Goal: Task Accomplishment & Management: Manage account settings

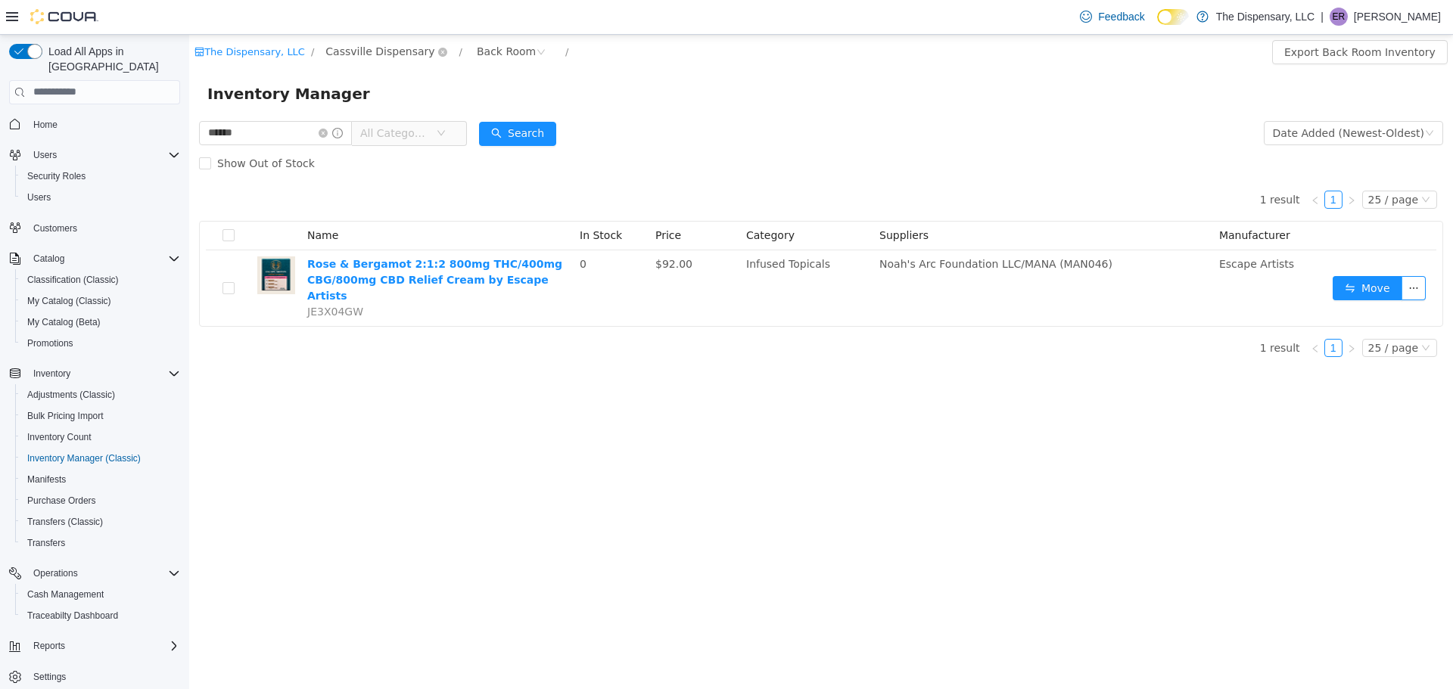
click at [359, 51] on span "Cassville Dispensary" at bounding box center [379, 50] width 109 height 17
click at [370, 129] on span "Cassville Dispensary" at bounding box center [407, 132] width 109 height 12
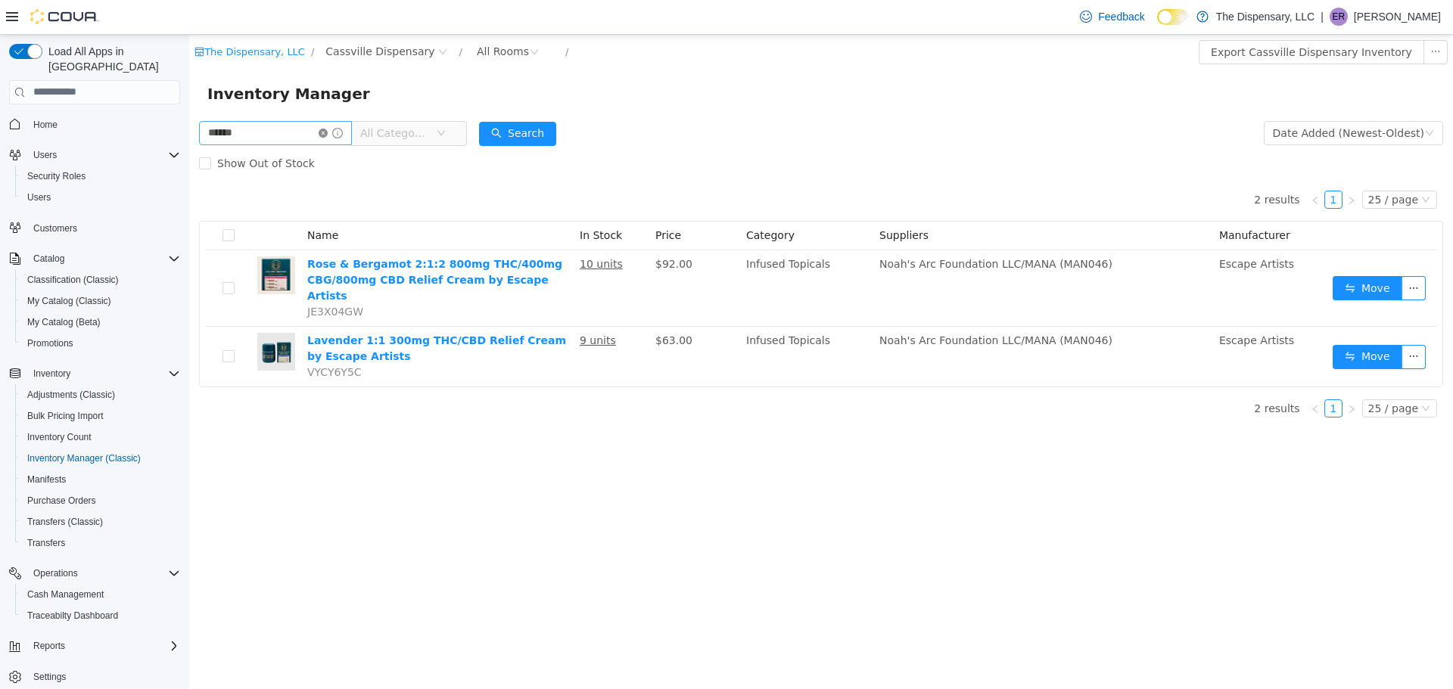
click at [328, 130] on icon "icon: close-circle" at bounding box center [323, 132] width 9 height 9
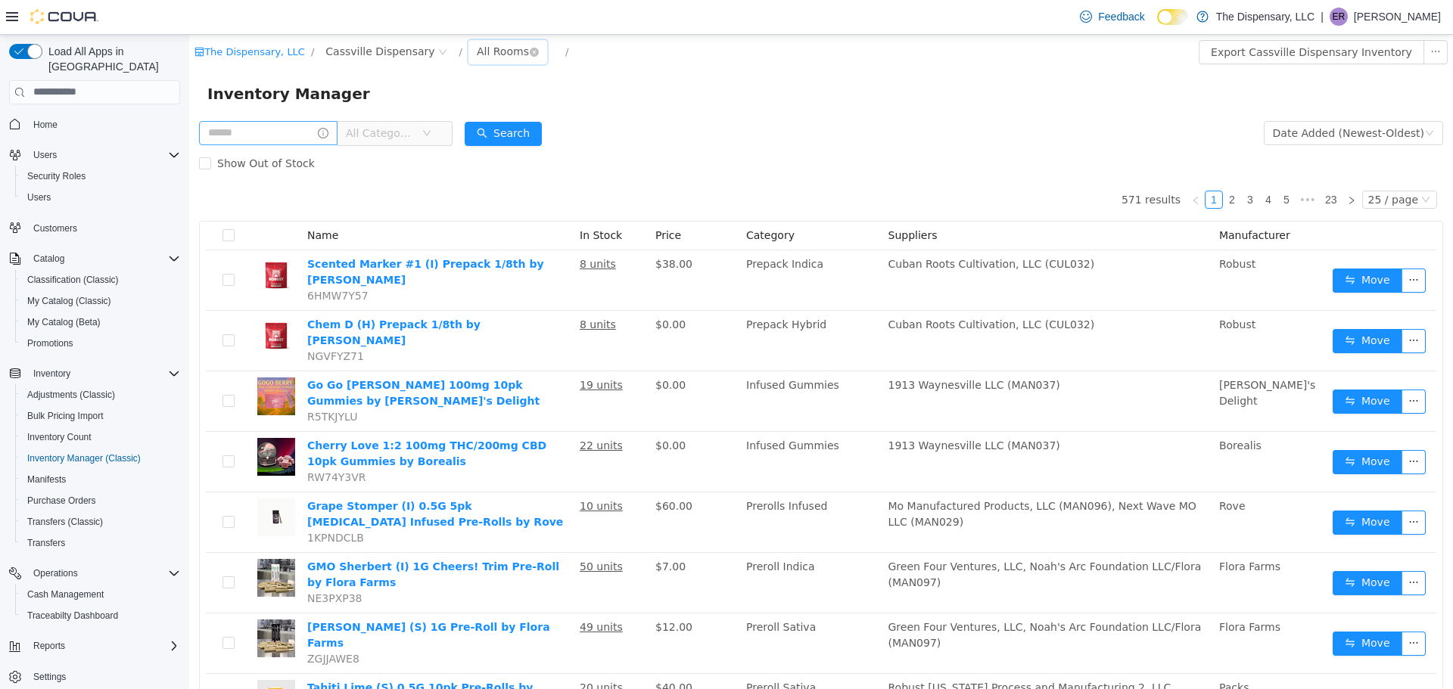
click at [490, 39] on div "All Rooms" at bounding box center [503, 50] width 52 height 23
click at [478, 118] on li "Back Room" at bounding box center [497, 130] width 91 height 24
click at [88, 589] on span "Cash Management" at bounding box center [65, 595] width 76 height 12
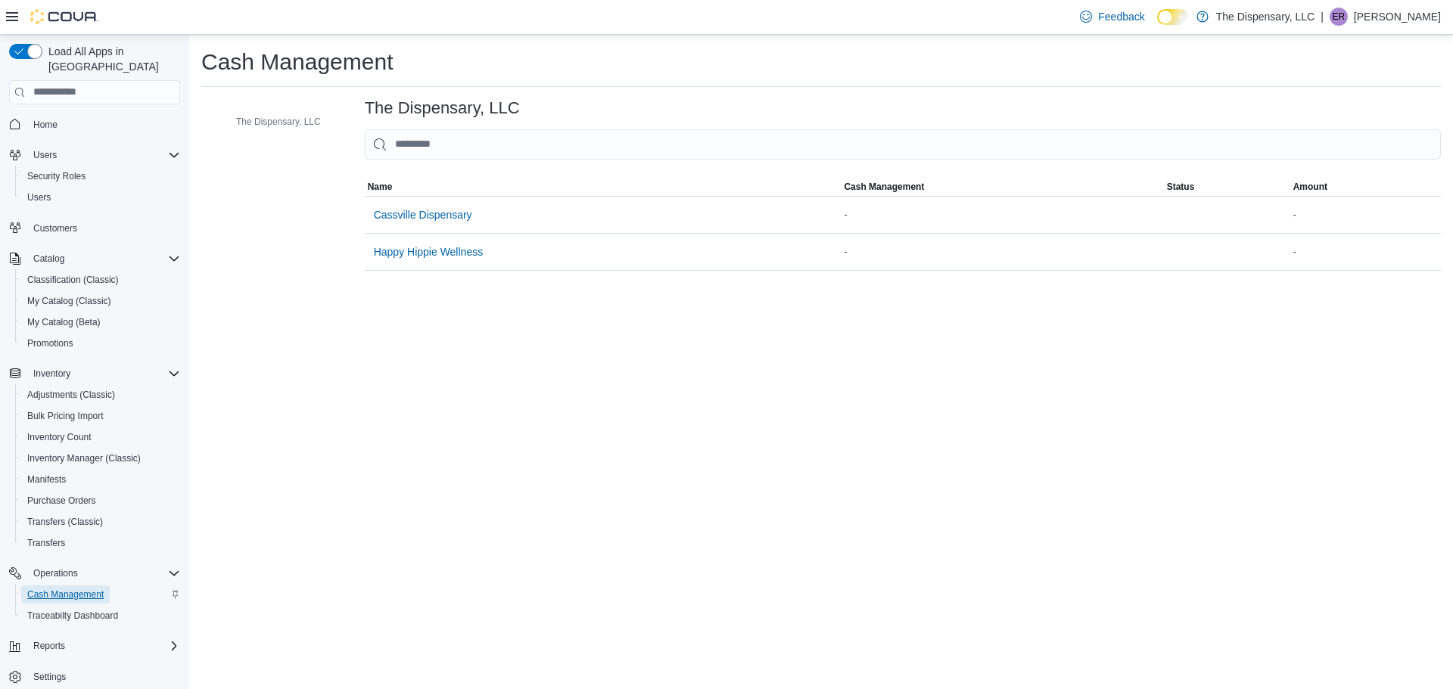
click at [88, 589] on span "Cash Management" at bounding box center [65, 595] width 76 height 12
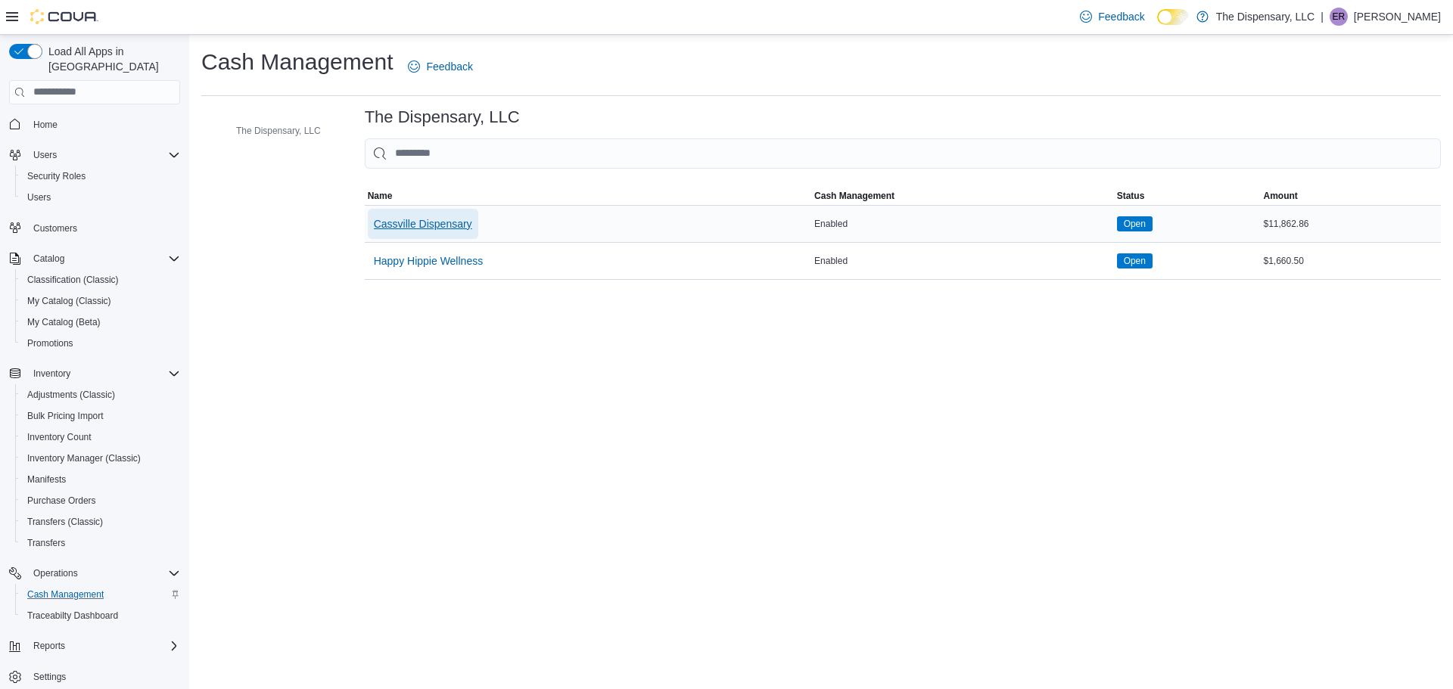
click at [422, 228] on span "Cassville Dispensary" at bounding box center [423, 223] width 98 height 15
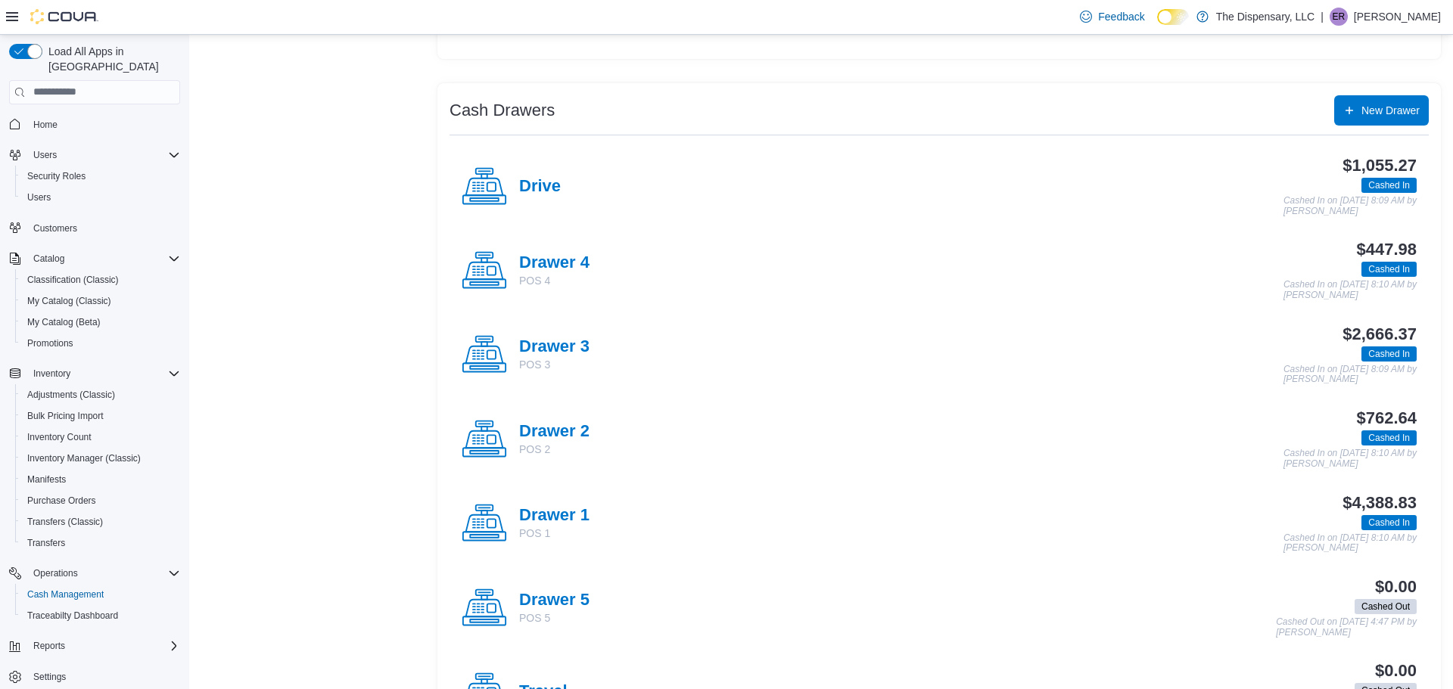
scroll to position [250, 0]
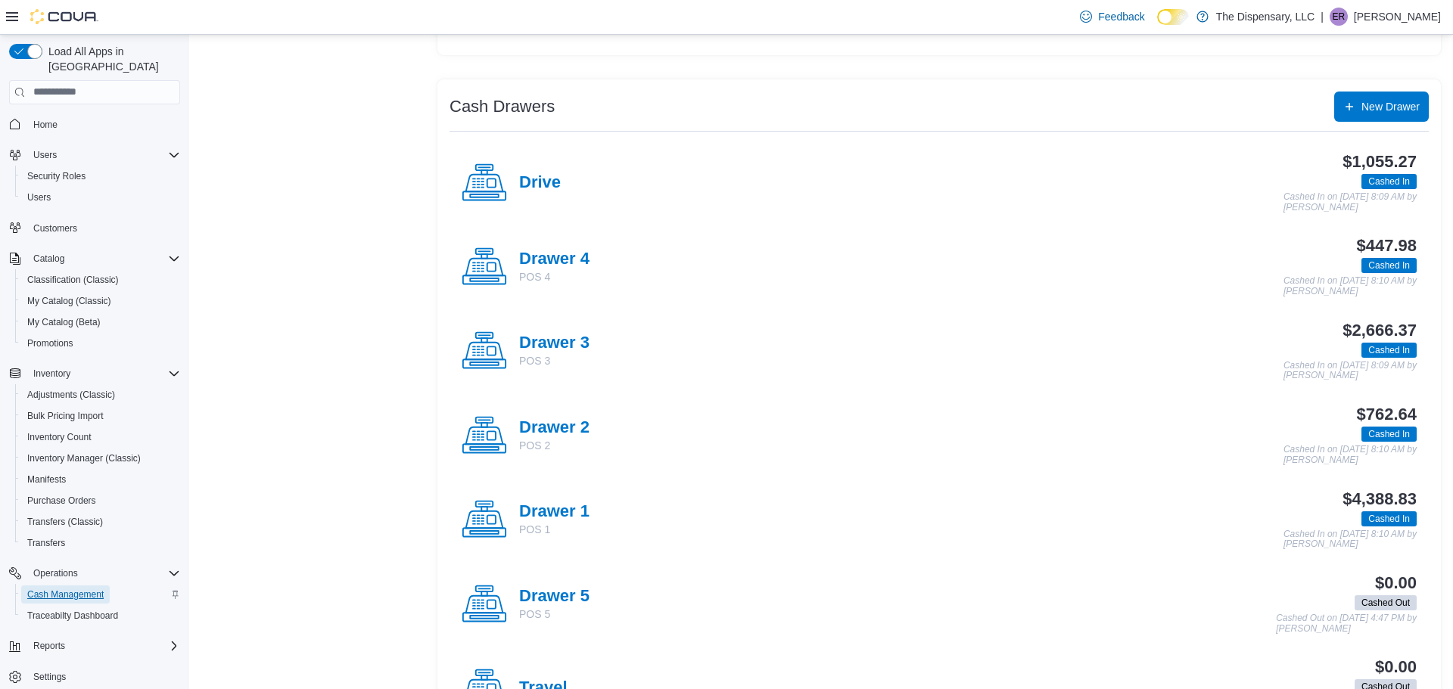
click at [96, 589] on span "Cash Management" at bounding box center [65, 595] width 76 height 12
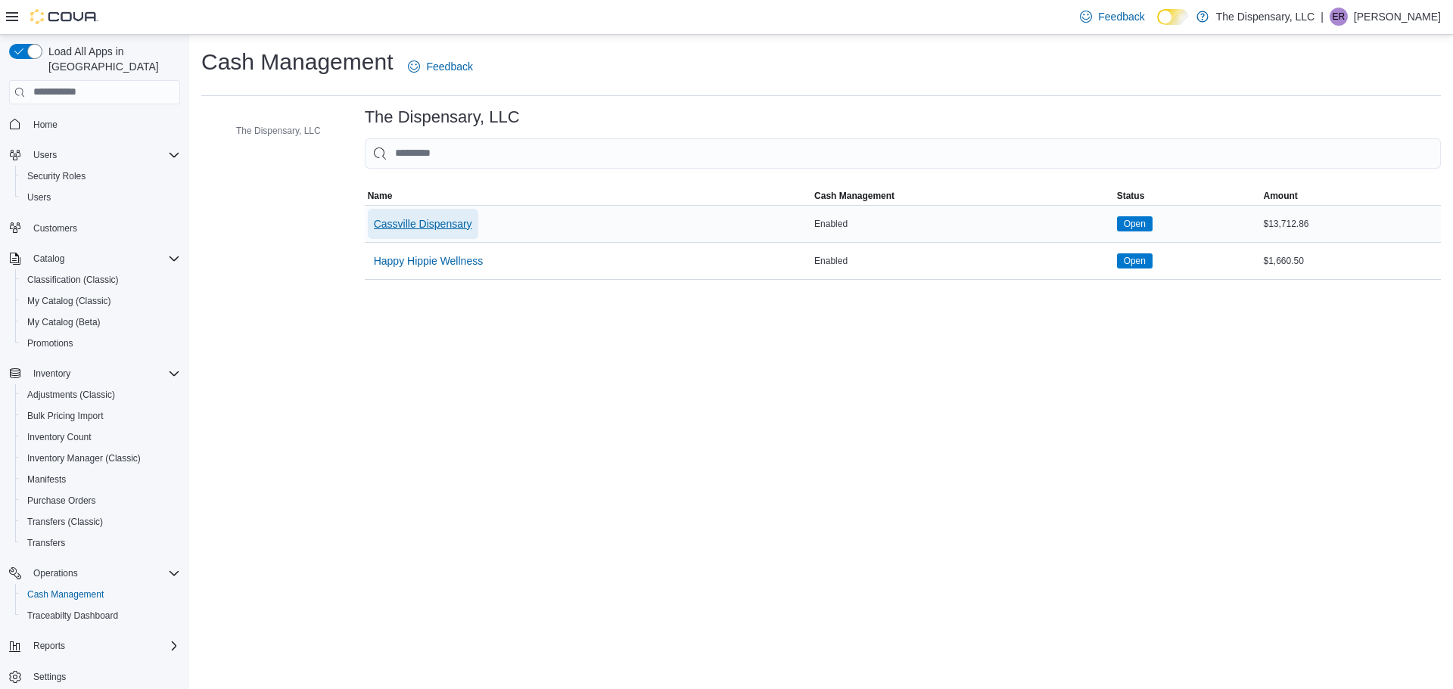
click at [465, 223] on span "Cassville Dispensary" at bounding box center [423, 223] width 98 height 15
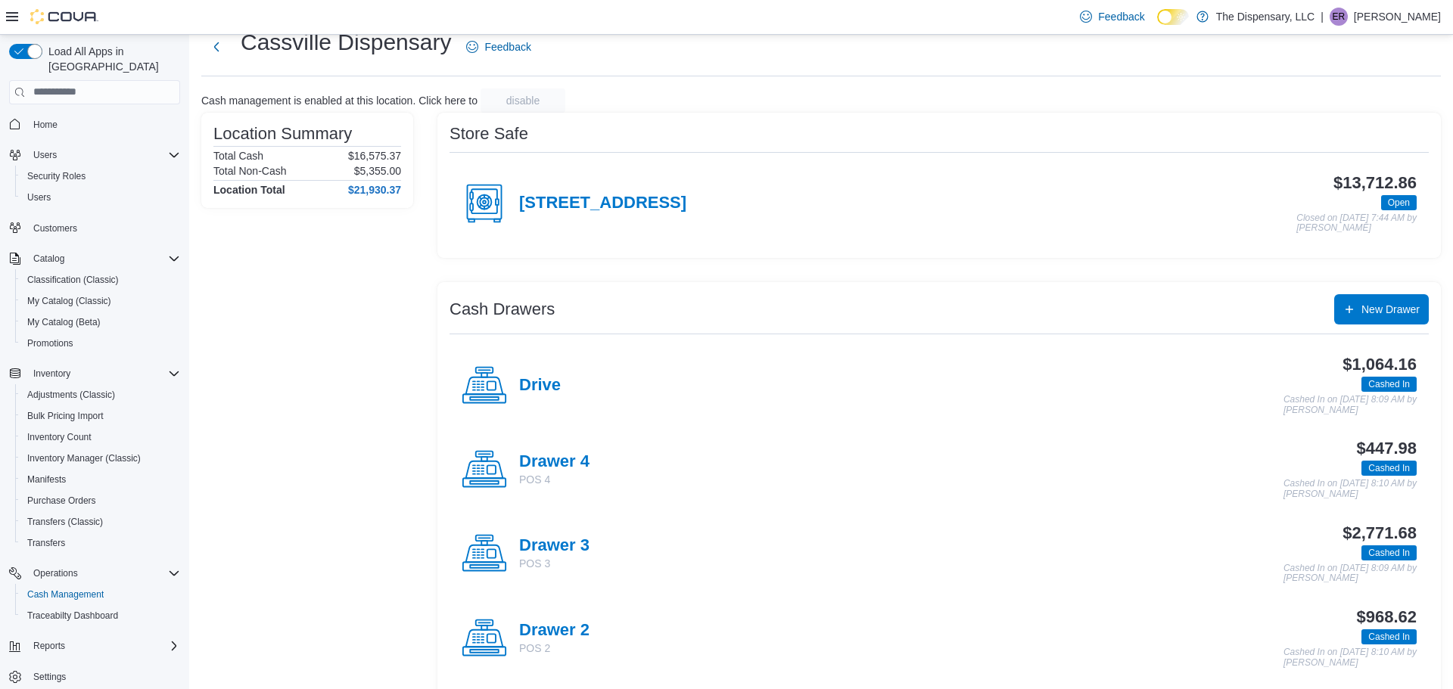
scroll to position [48, 0]
click at [625, 544] on div "$2,771.68 Cashed In Cashed In on September 11, 2025 8:09 AM by Adele Foltz" at bounding box center [1002, 553] width 827 height 60
click at [650, 182] on div "[STREET_ADDRESS]" at bounding box center [574, 201] width 225 height 45
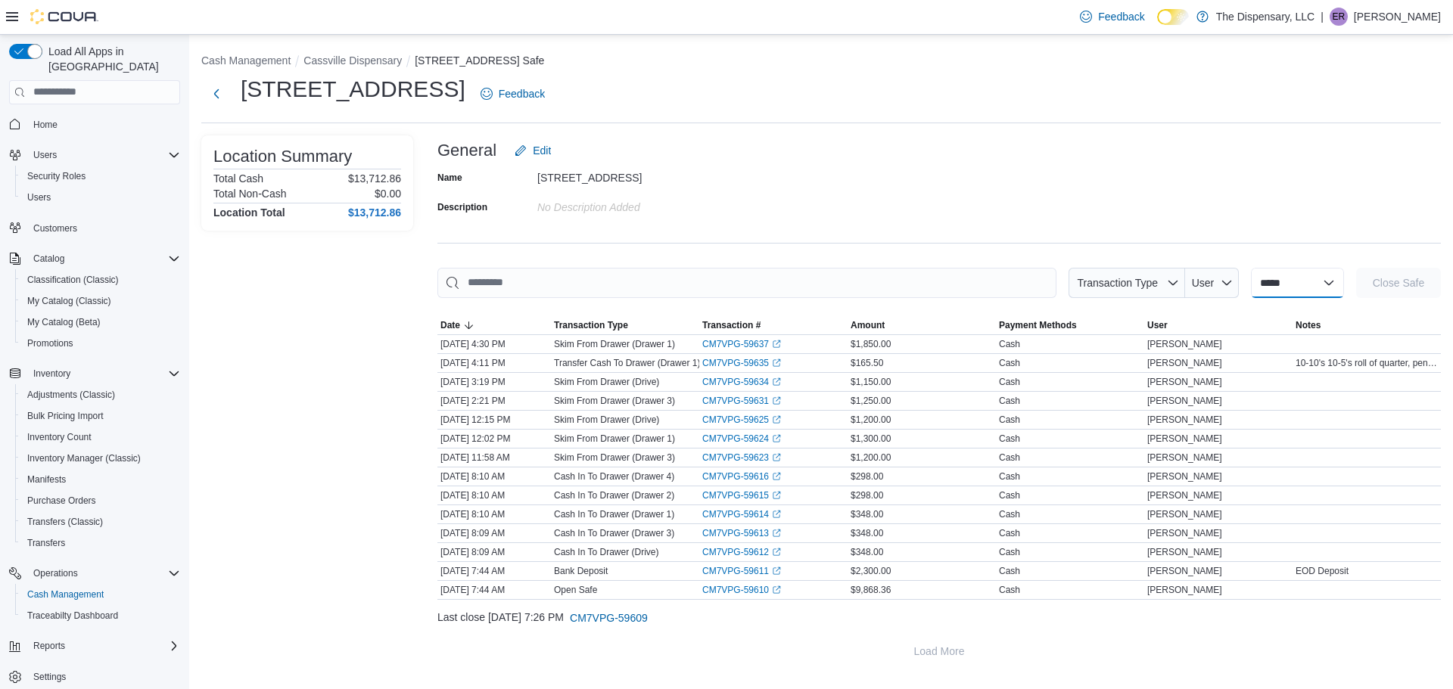
click at [1324, 281] on select "**********" at bounding box center [1297, 283] width 93 height 30
select select "**********"
click at [1251, 268] on select "**********" at bounding box center [1297, 283] width 93 height 30
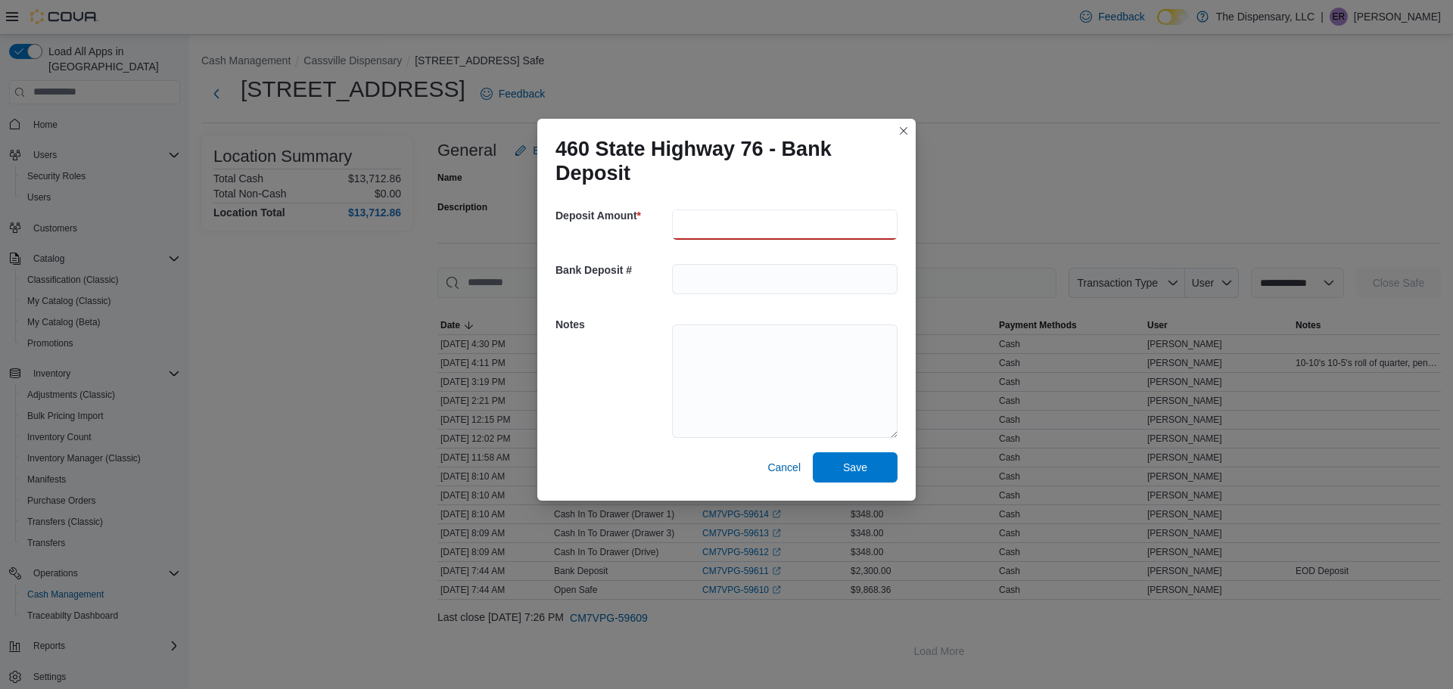
click at [720, 236] on input "number" at bounding box center [784, 225] width 225 height 30
type input "****"
click at [718, 359] on textarea at bounding box center [784, 381] width 225 height 113
type textarea "**********"
click at [870, 459] on span "Save" at bounding box center [855, 467] width 67 height 30
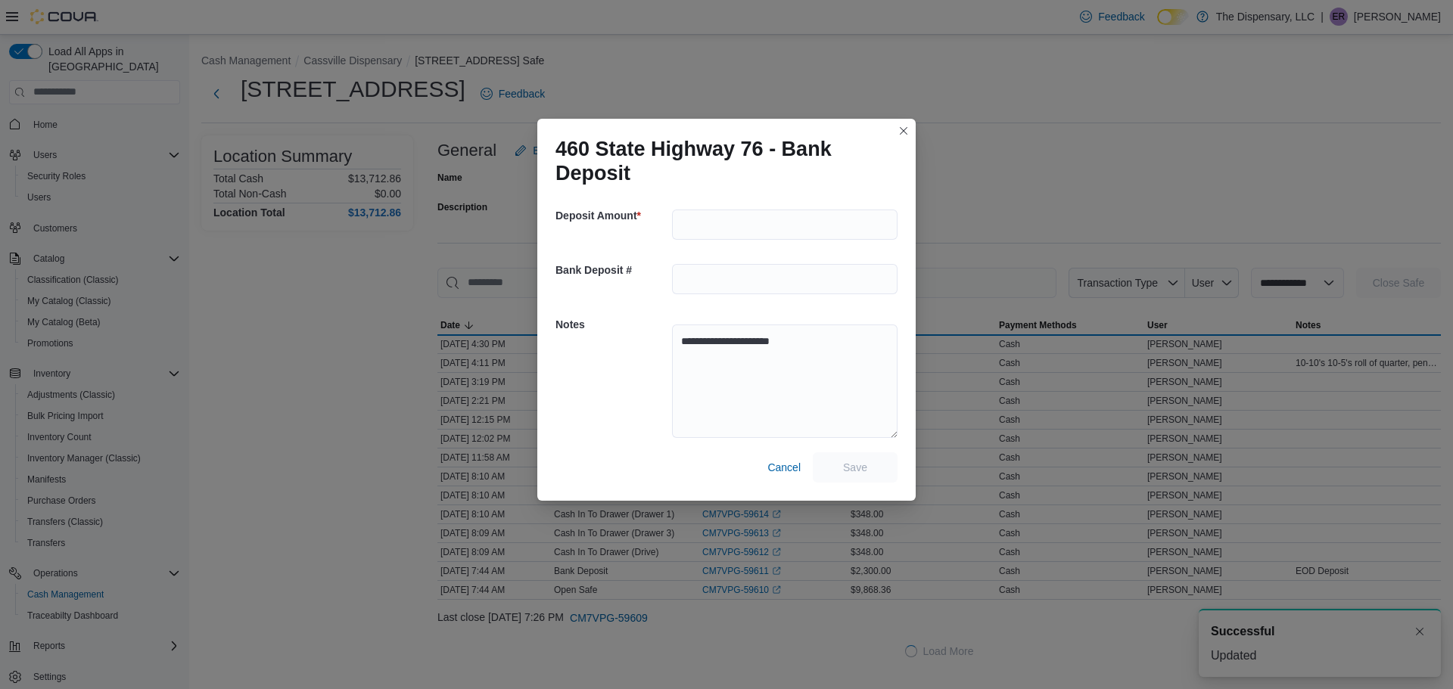
scroll to position [2, 0]
select select
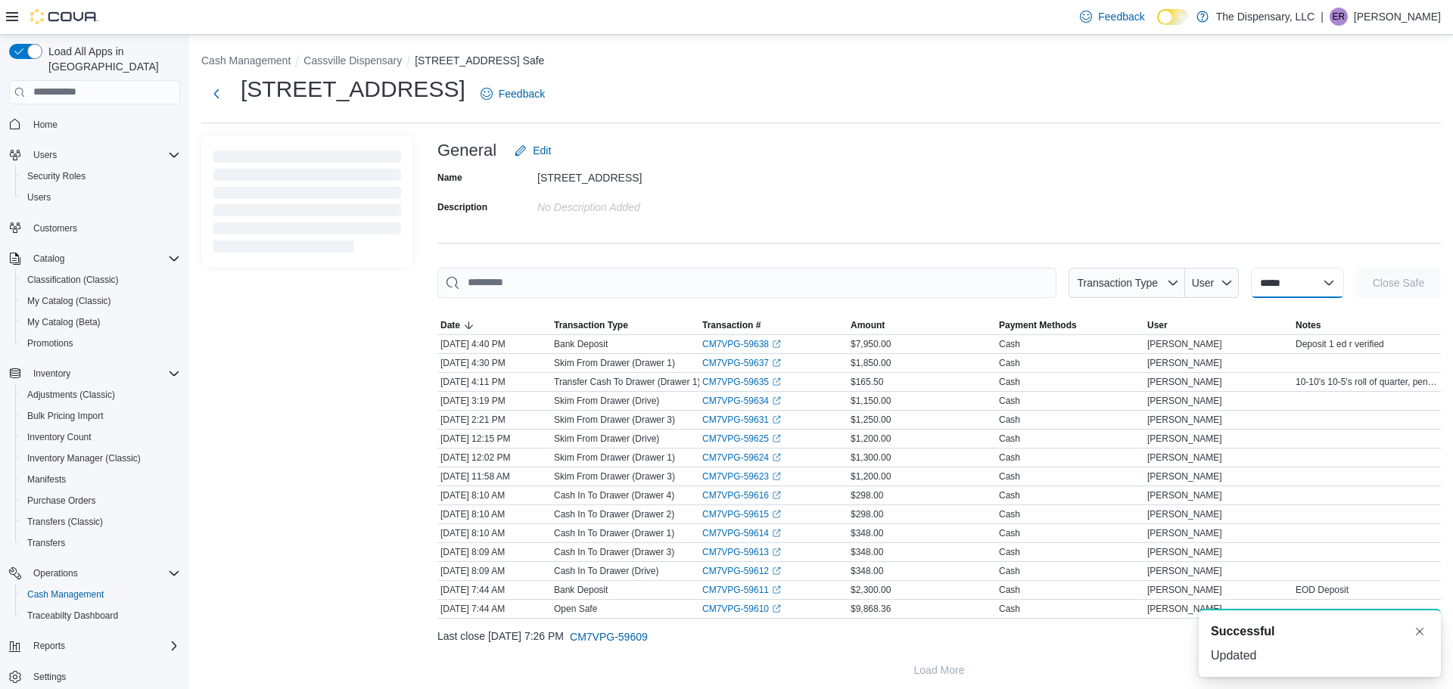
scroll to position [0, 0]
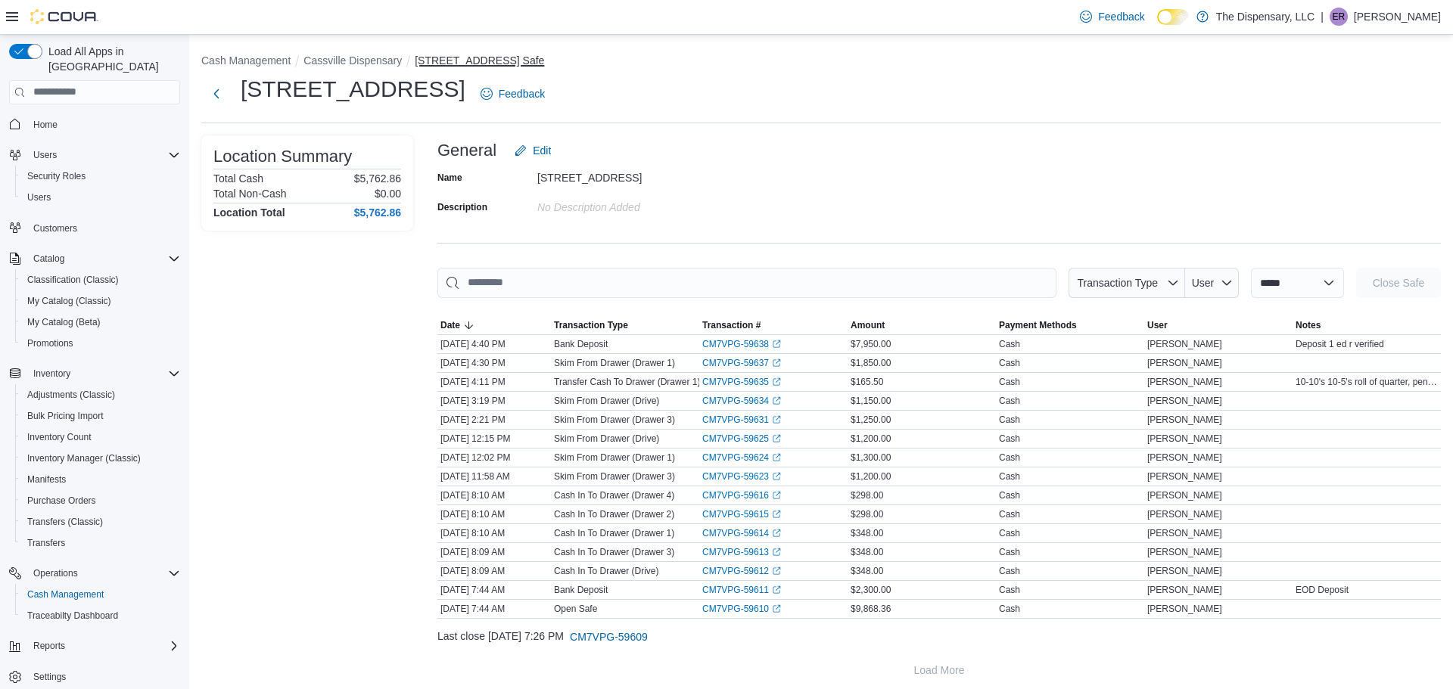
click at [441, 64] on button "[STREET_ADDRESS] Safe" at bounding box center [479, 60] width 129 height 12
click at [386, 56] on button "Cassville Dispensary" at bounding box center [352, 60] width 98 height 12
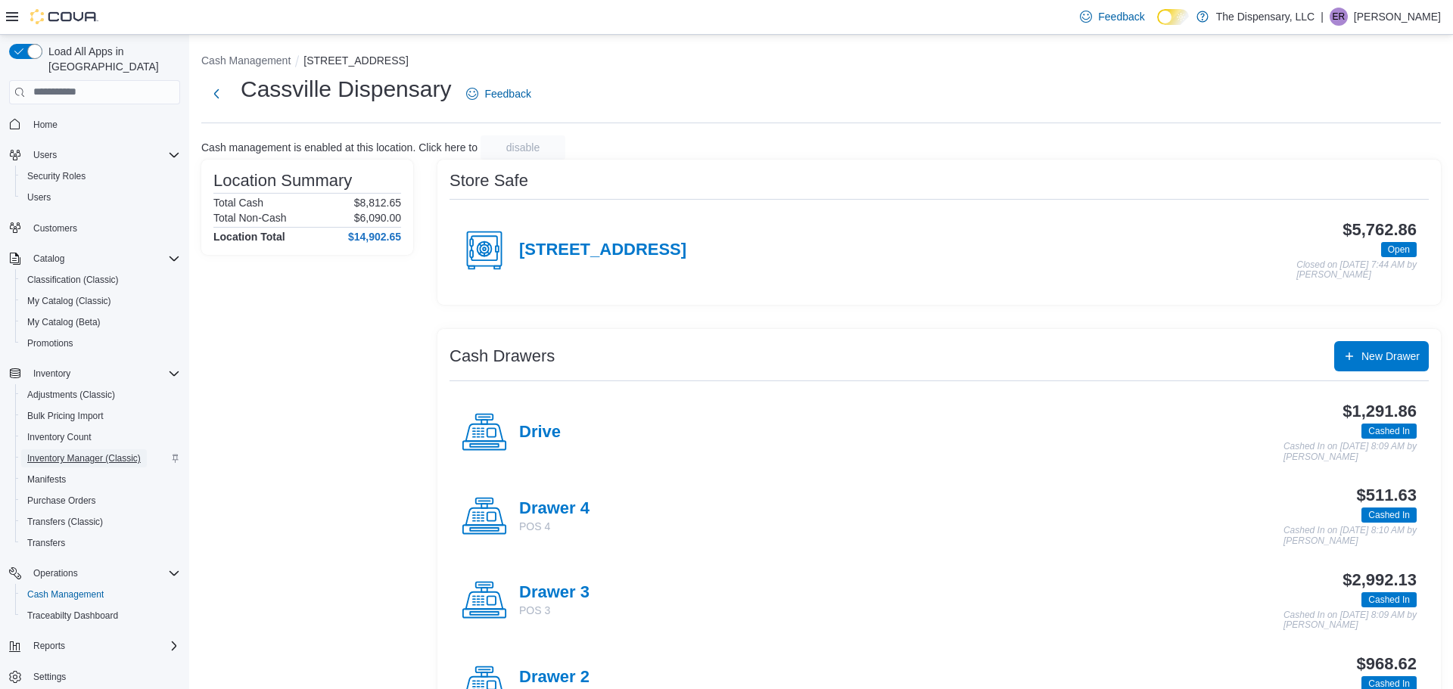
click at [82, 452] on span "Inventory Manager (Classic)" at bounding box center [83, 458] width 113 height 12
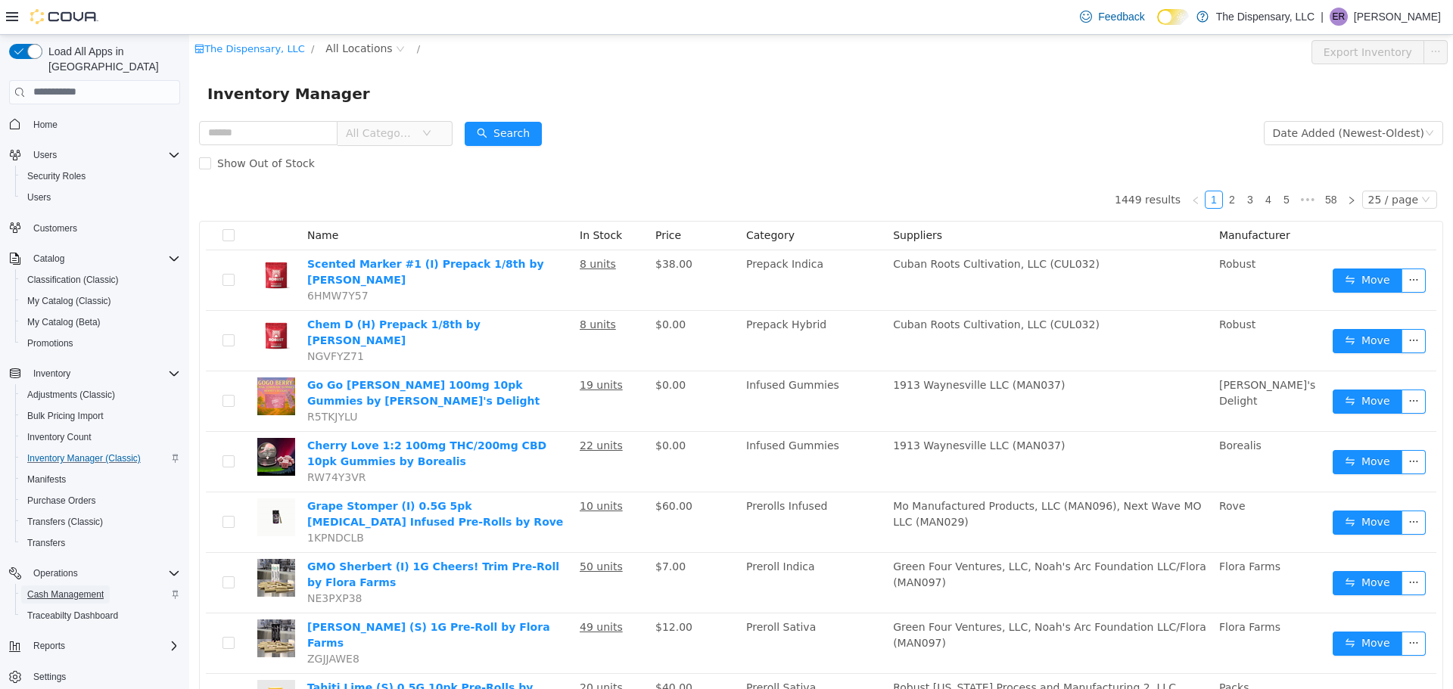
click at [92, 589] on span "Cash Management" at bounding box center [65, 595] width 76 height 12
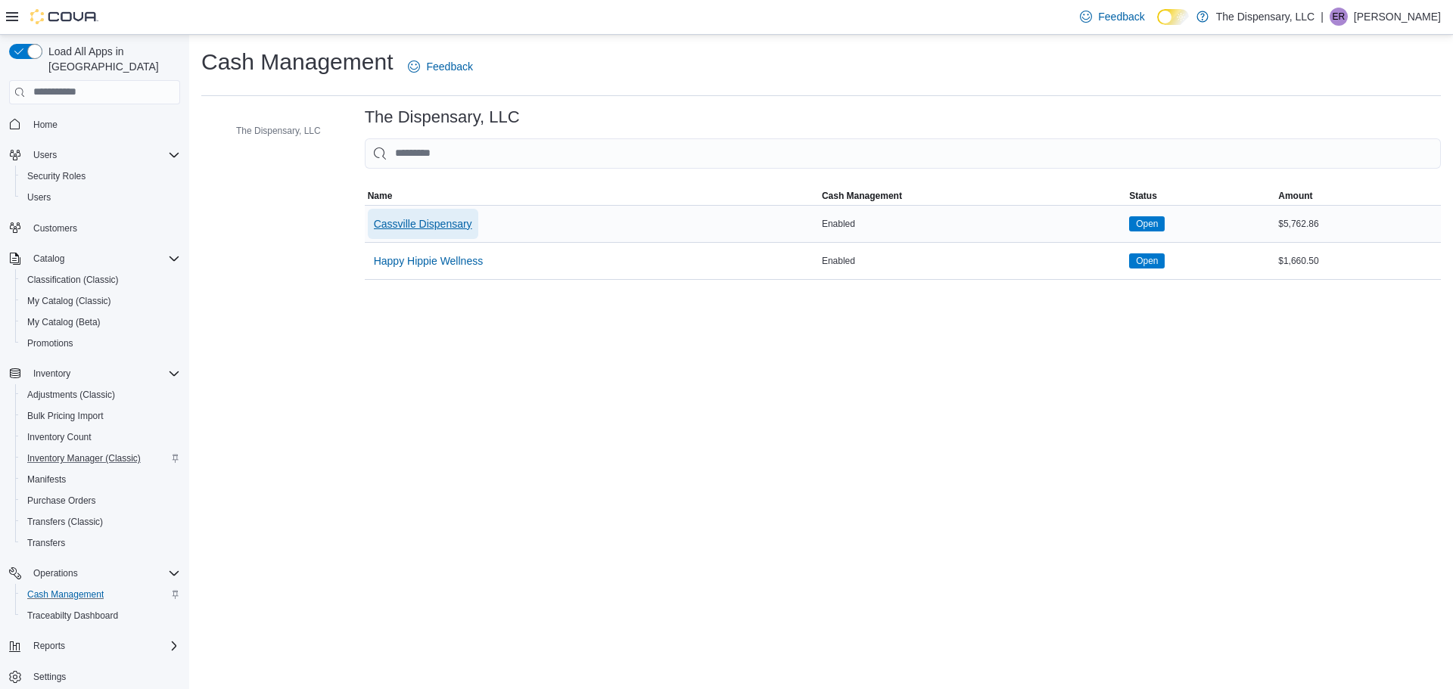
click at [453, 229] on span "Cassville Dispensary" at bounding box center [423, 223] width 98 height 15
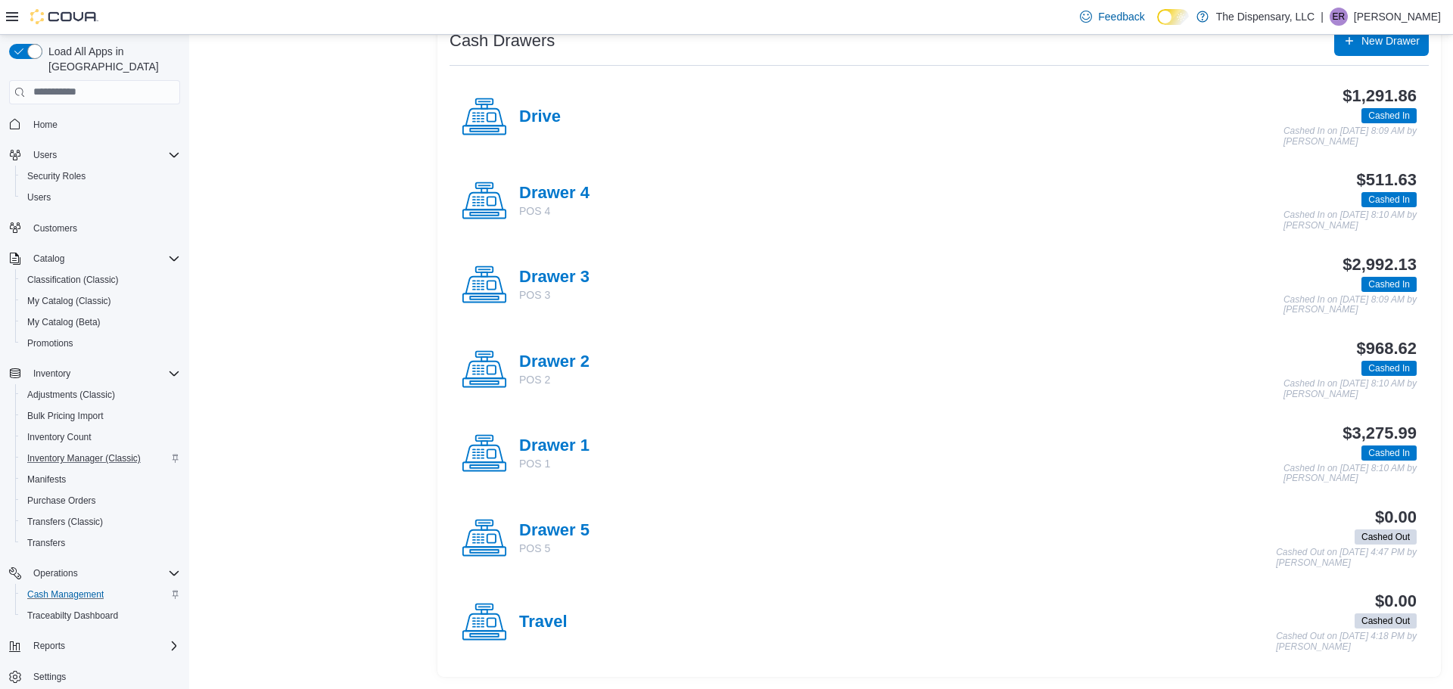
scroll to position [315, 0]
click at [592, 281] on div "$2,992.13 Cashed In Cashed In on September 11, 2025 8:09 AM by Adele Foltz" at bounding box center [1002, 287] width 827 height 60
click at [583, 278] on h4 "Drawer 3" at bounding box center [554, 279] width 70 height 20
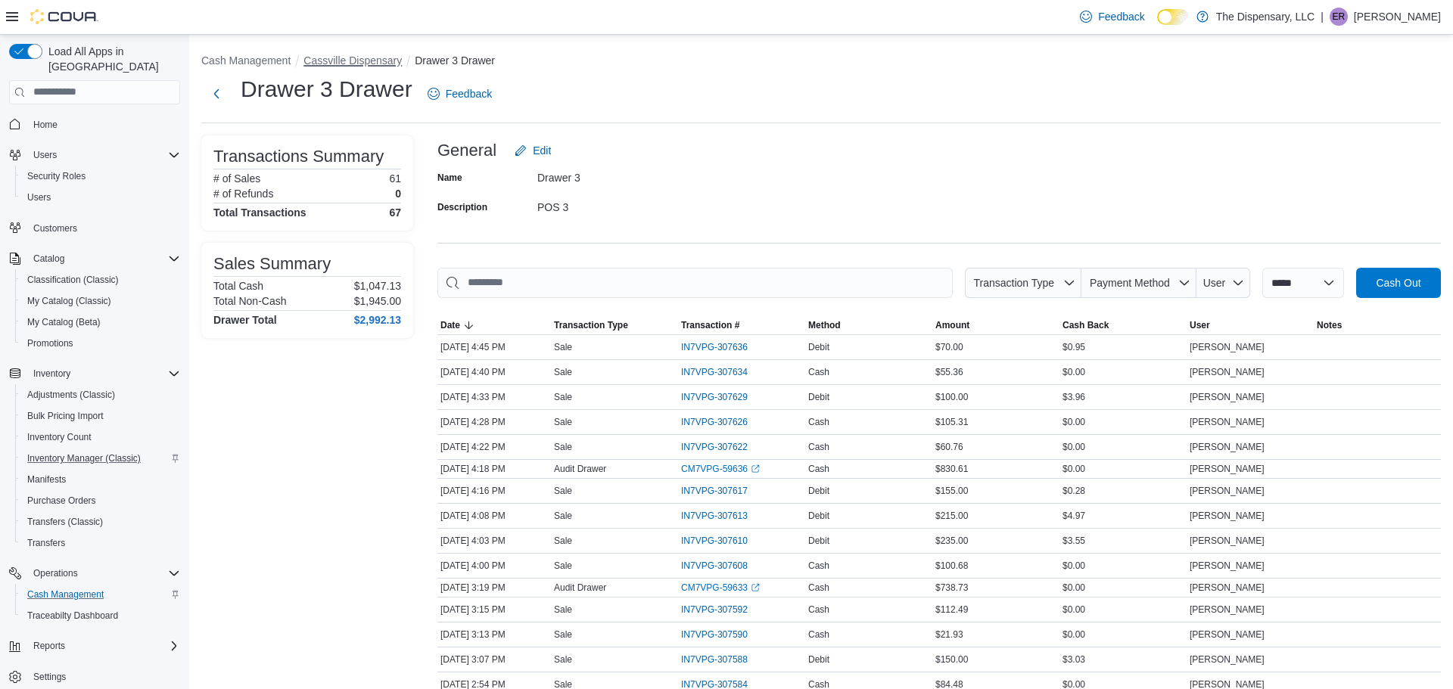
click at [370, 64] on button "Cassville Dispensary" at bounding box center [352, 60] width 98 height 12
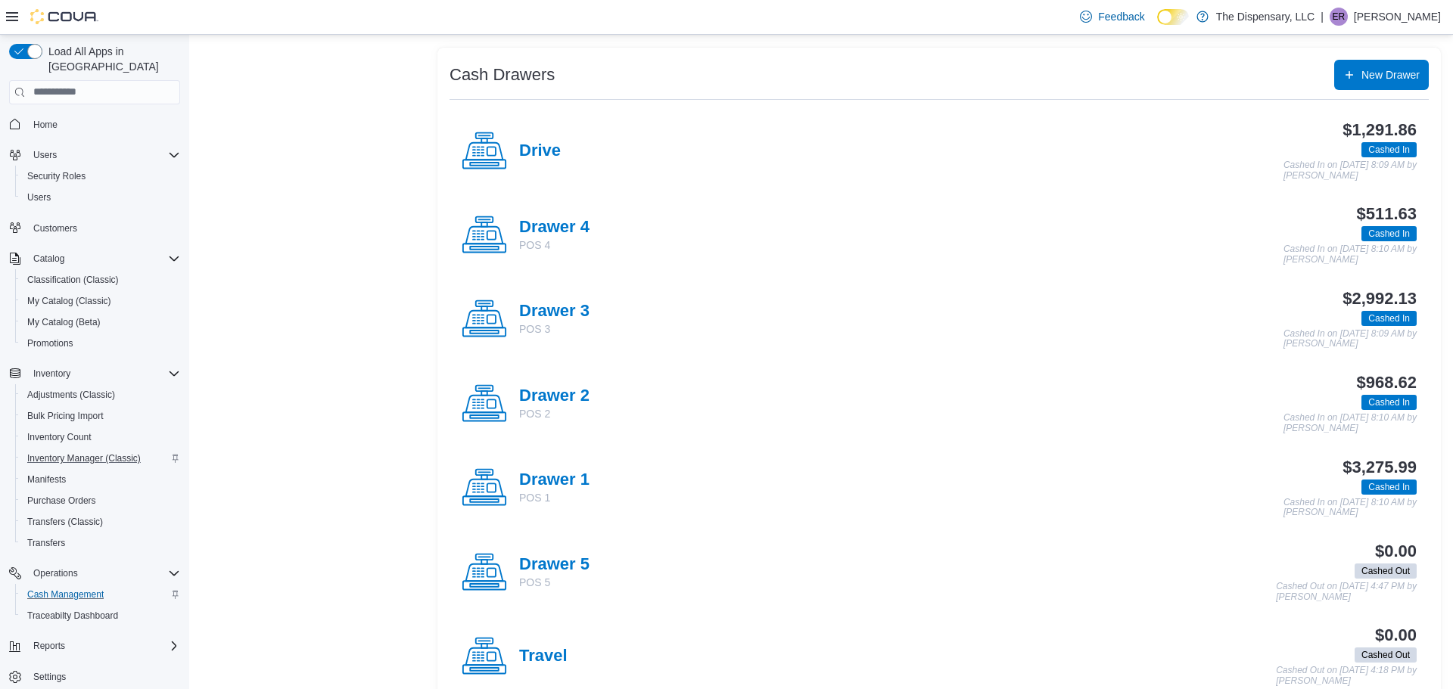
scroll to position [316, 0]
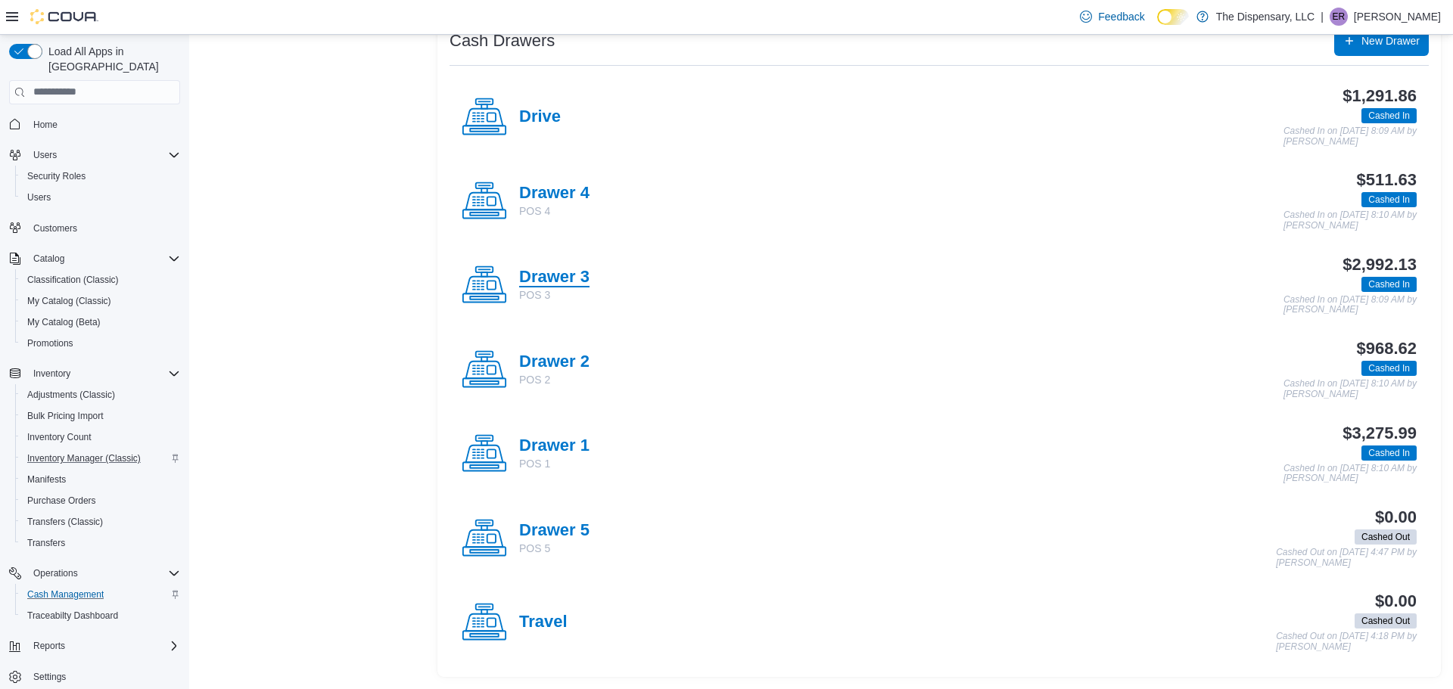
click at [576, 282] on h4 "Drawer 3" at bounding box center [554, 278] width 70 height 20
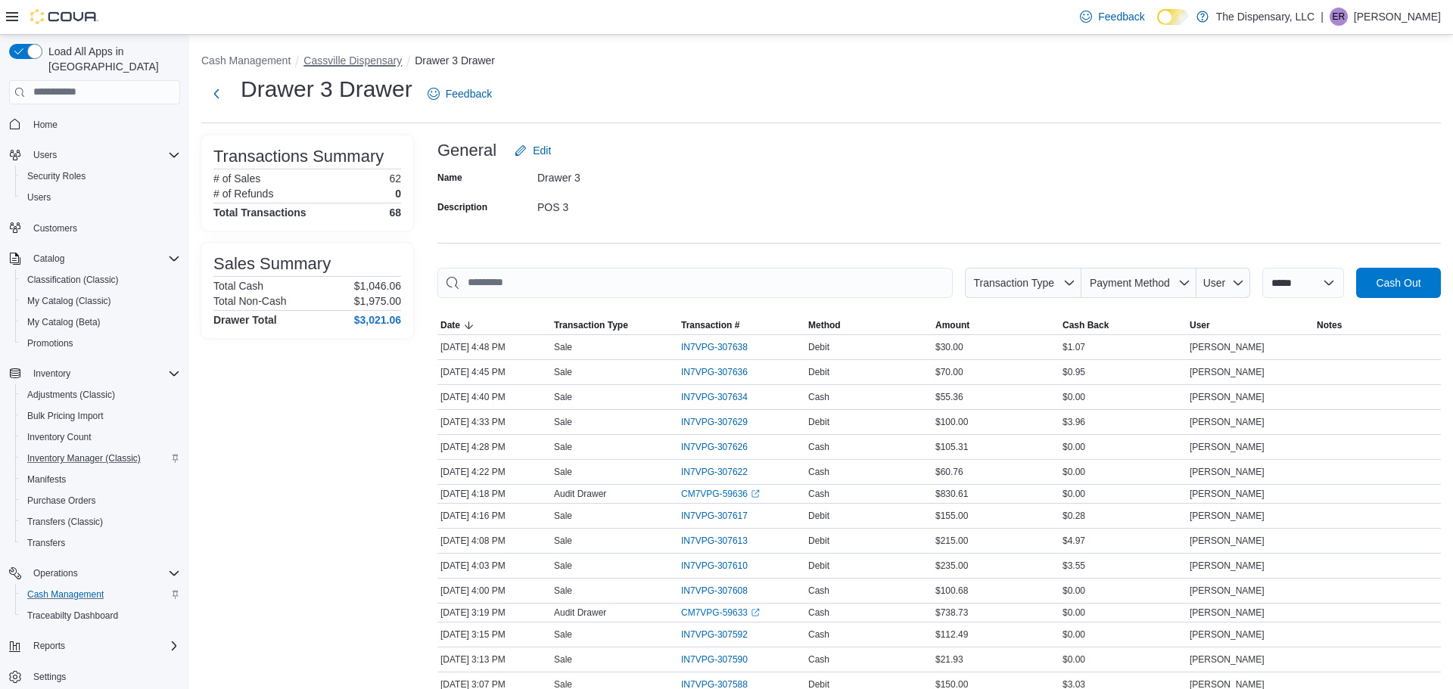
click at [361, 56] on button "Cassville Dispensary" at bounding box center [352, 60] width 98 height 12
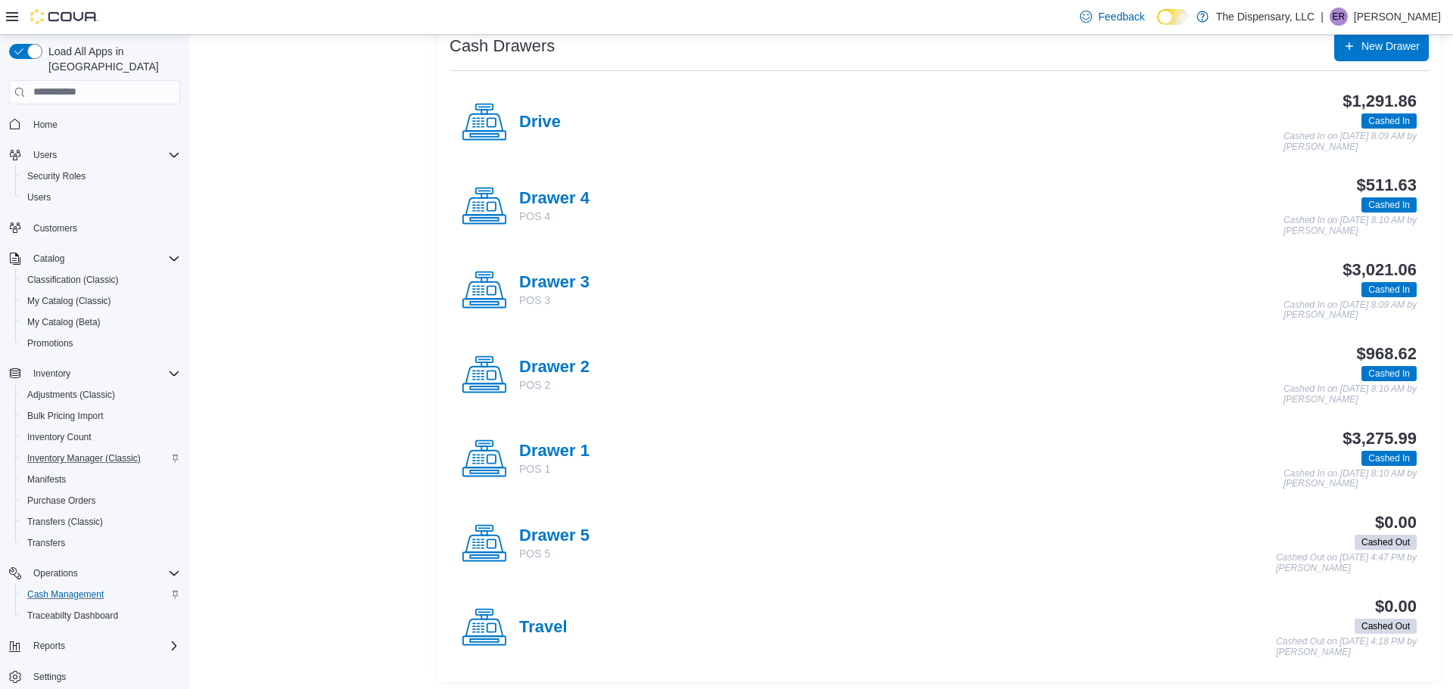
scroll to position [314, 0]
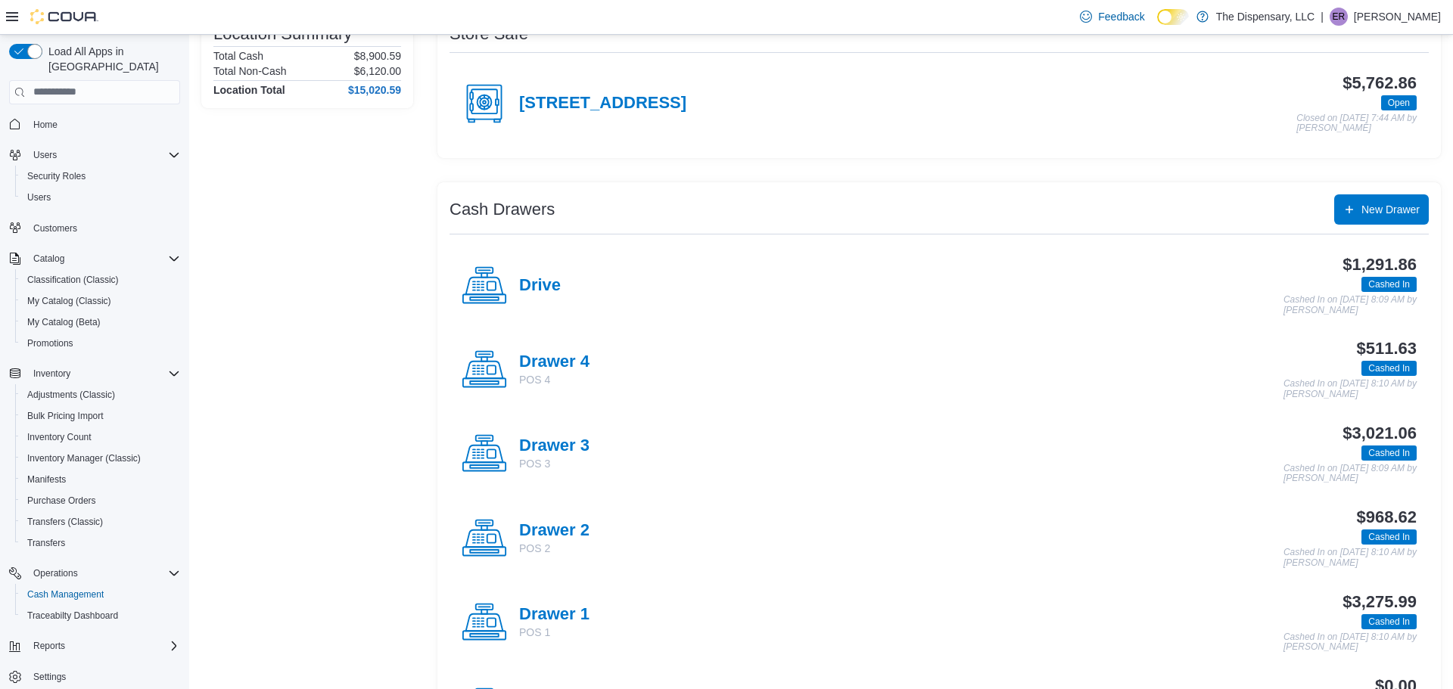
scroll to position [160, 0]
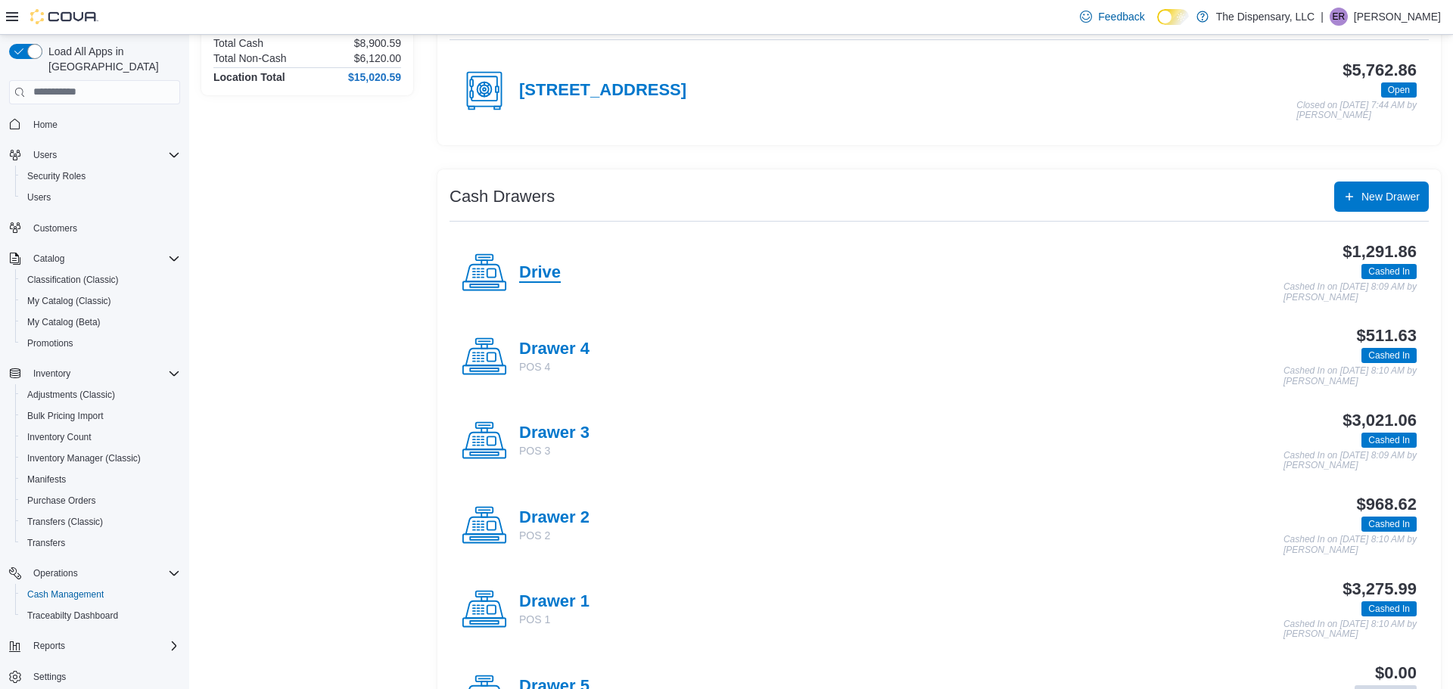
click at [551, 264] on h4 "Drive" at bounding box center [540, 273] width 42 height 20
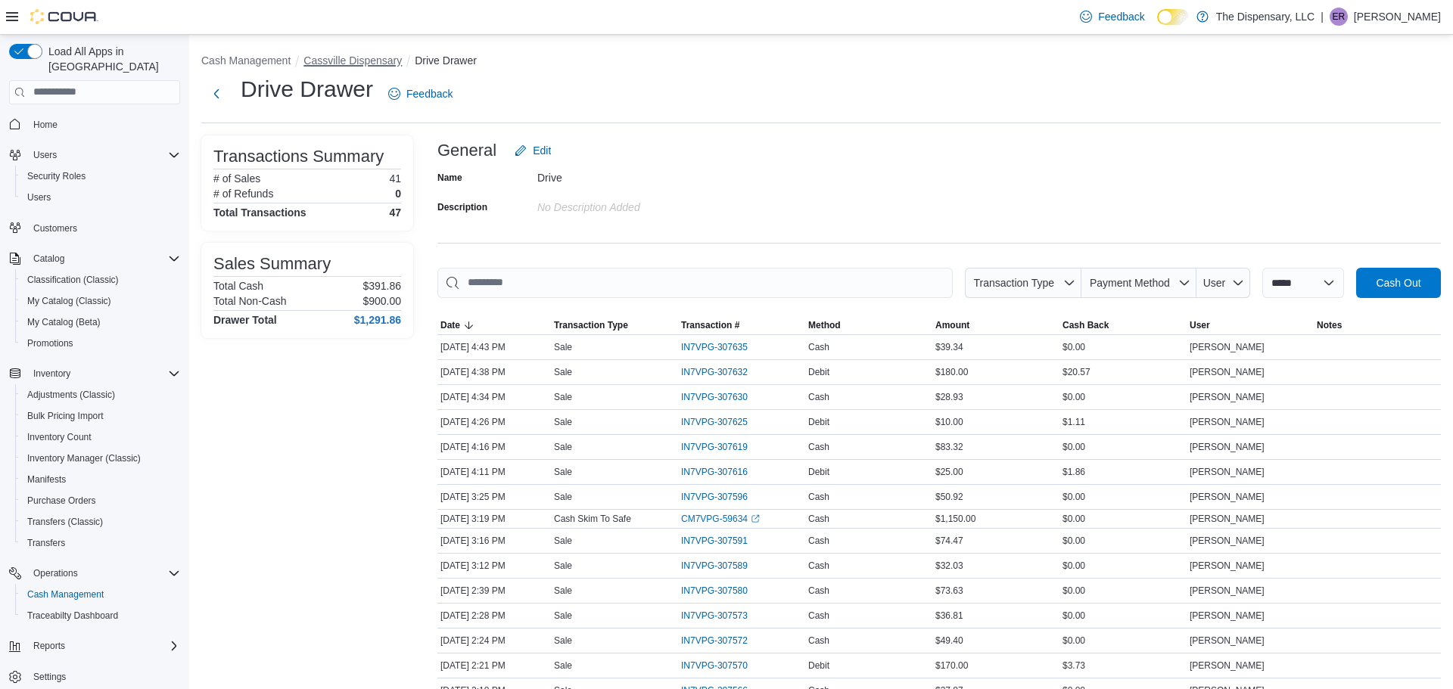
click at [386, 62] on button "Cassville Dispensary" at bounding box center [352, 60] width 98 height 12
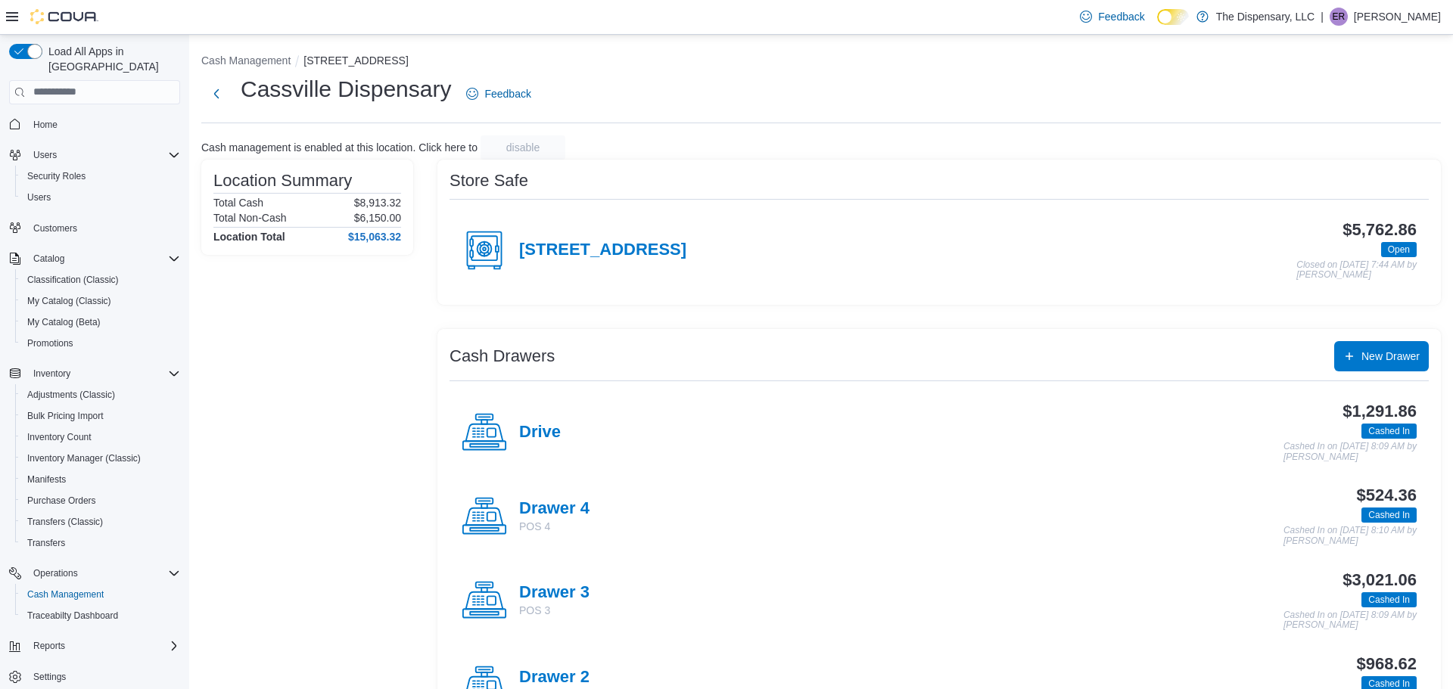
click at [640, 571] on div "$3,021.06 Cashed In Cashed In on September 11, 2025 8:09 AM by Adele Foltz" at bounding box center [1002, 601] width 827 height 60
click at [568, 592] on h4 "Drawer 3" at bounding box center [554, 593] width 70 height 20
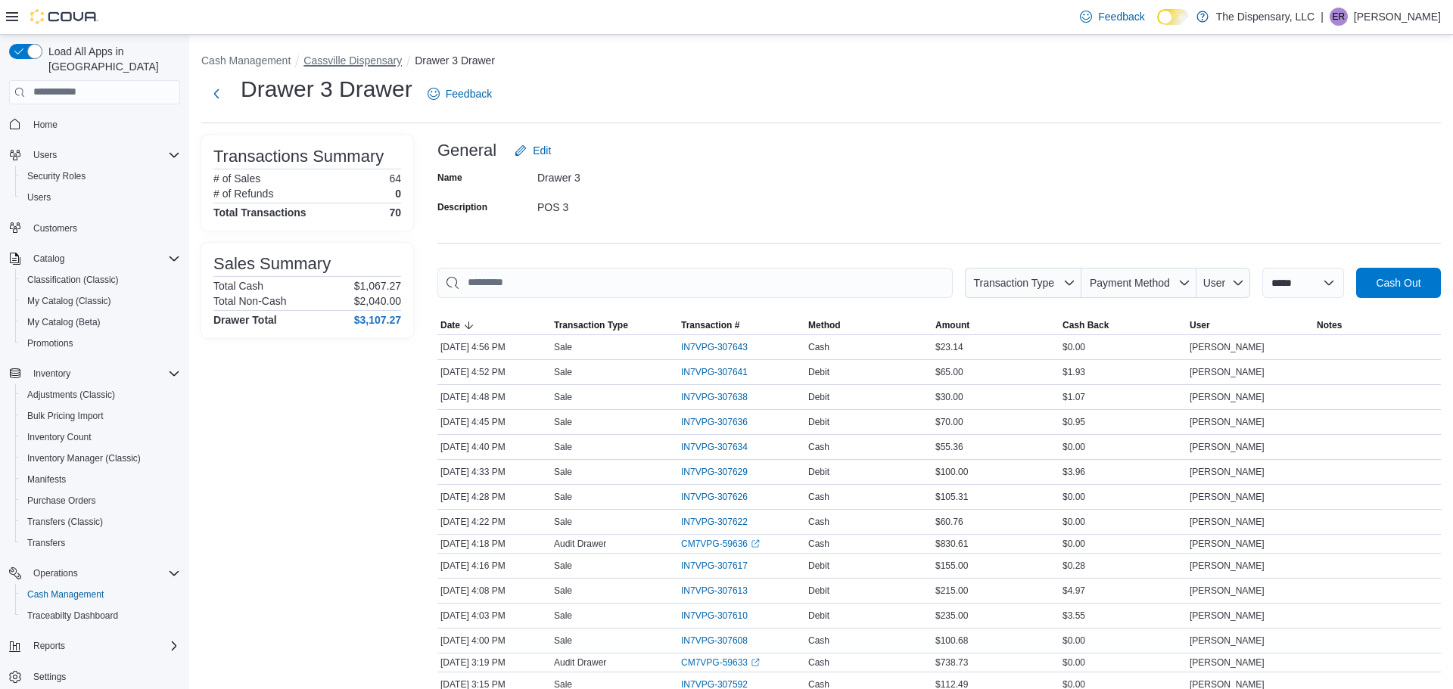
click at [346, 57] on button "Cassville Dispensary" at bounding box center [352, 60] width 98 height 12
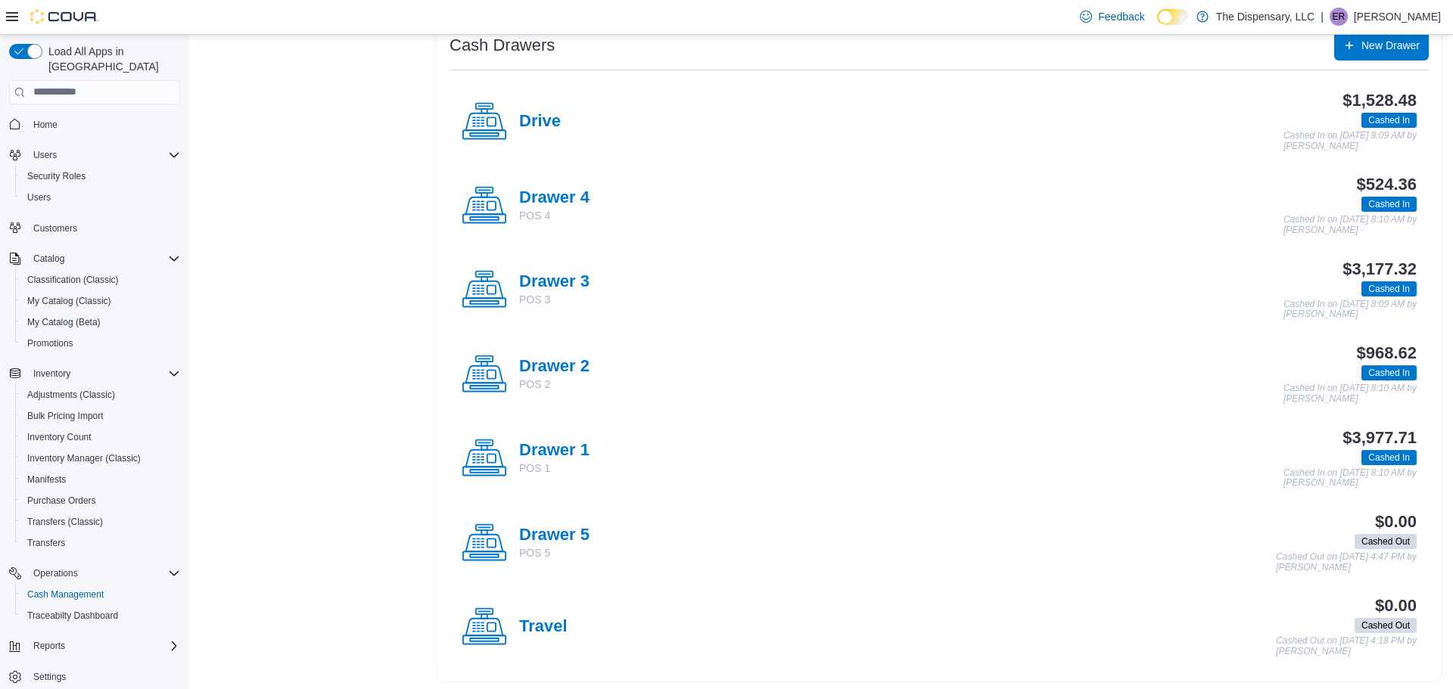
scroll to position [316, 0]
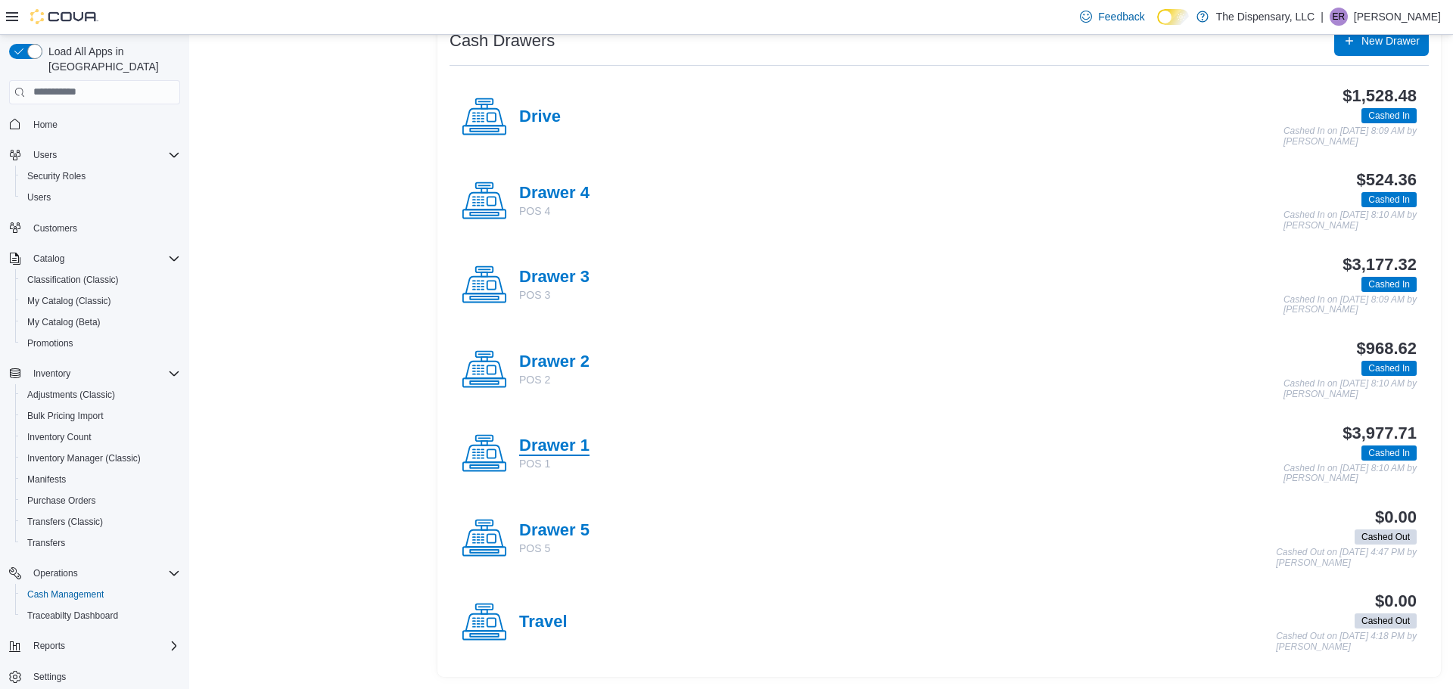
click at [580, 449] on h4 "Drawer 1" at bounding box center [554, 447] width 70 height 20
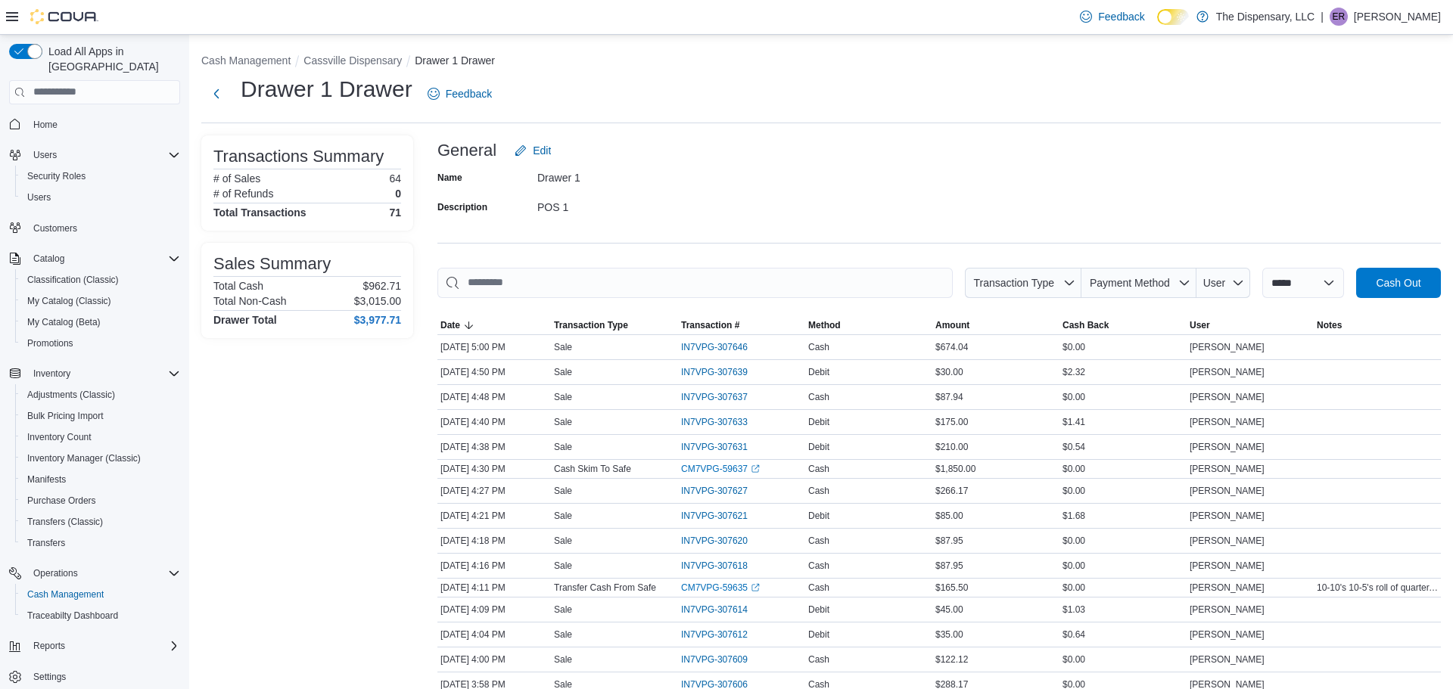
click at [387, 69] on ol "Cash Management Cassville Dispensary Drawer 1 Drawer" at bounding box center [820, 62] width 1239 height 18
click at [390, 62] on button "Cassville Dispensary" at bounding box center [352, 60] width 98 height 12
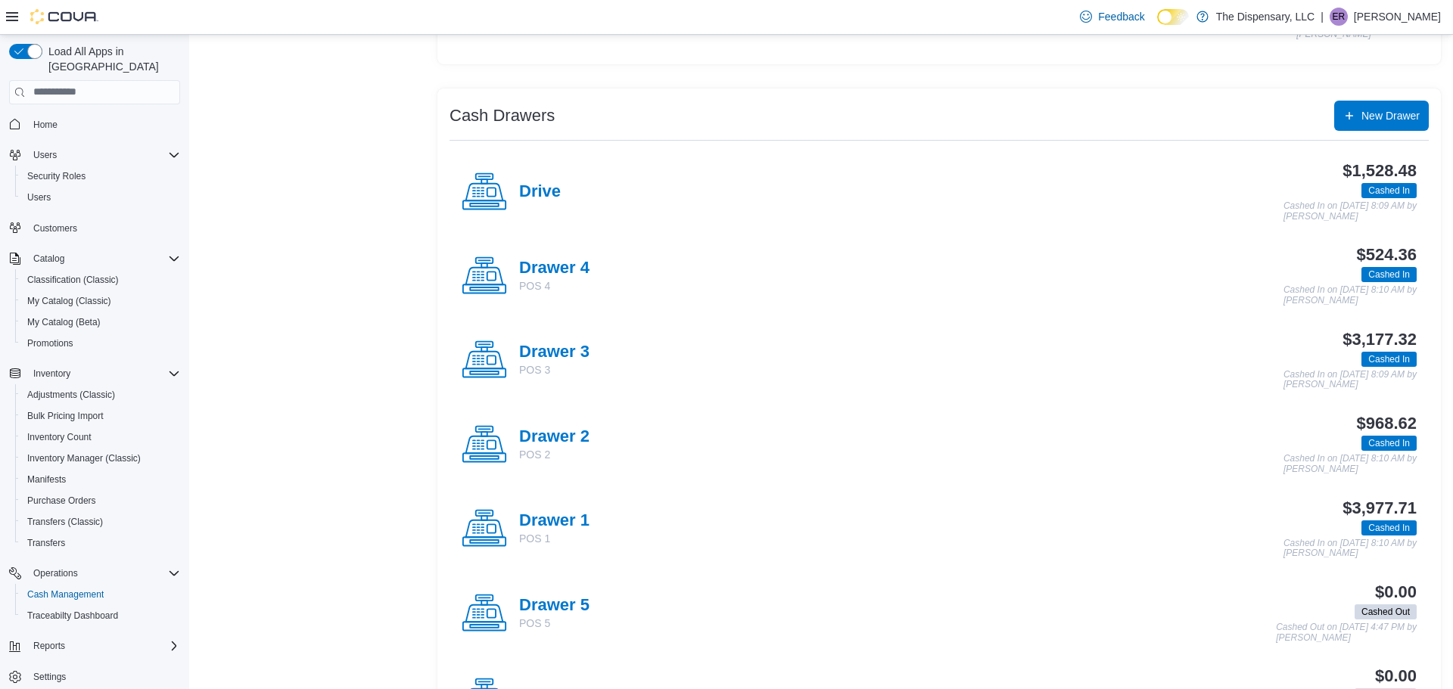
scroll to position [271, 0]
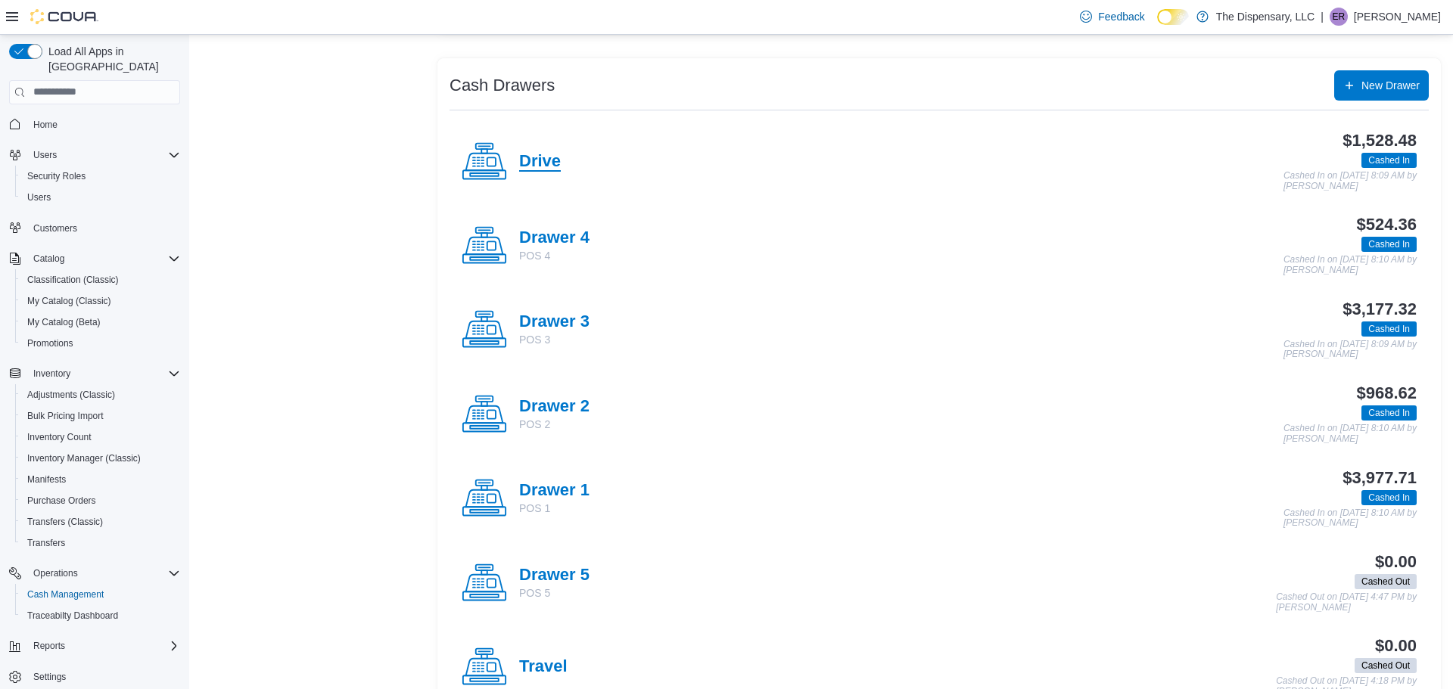
click at [521, 156] on h4 "Drive" at bounding box center [540, 162] width 42 height 20
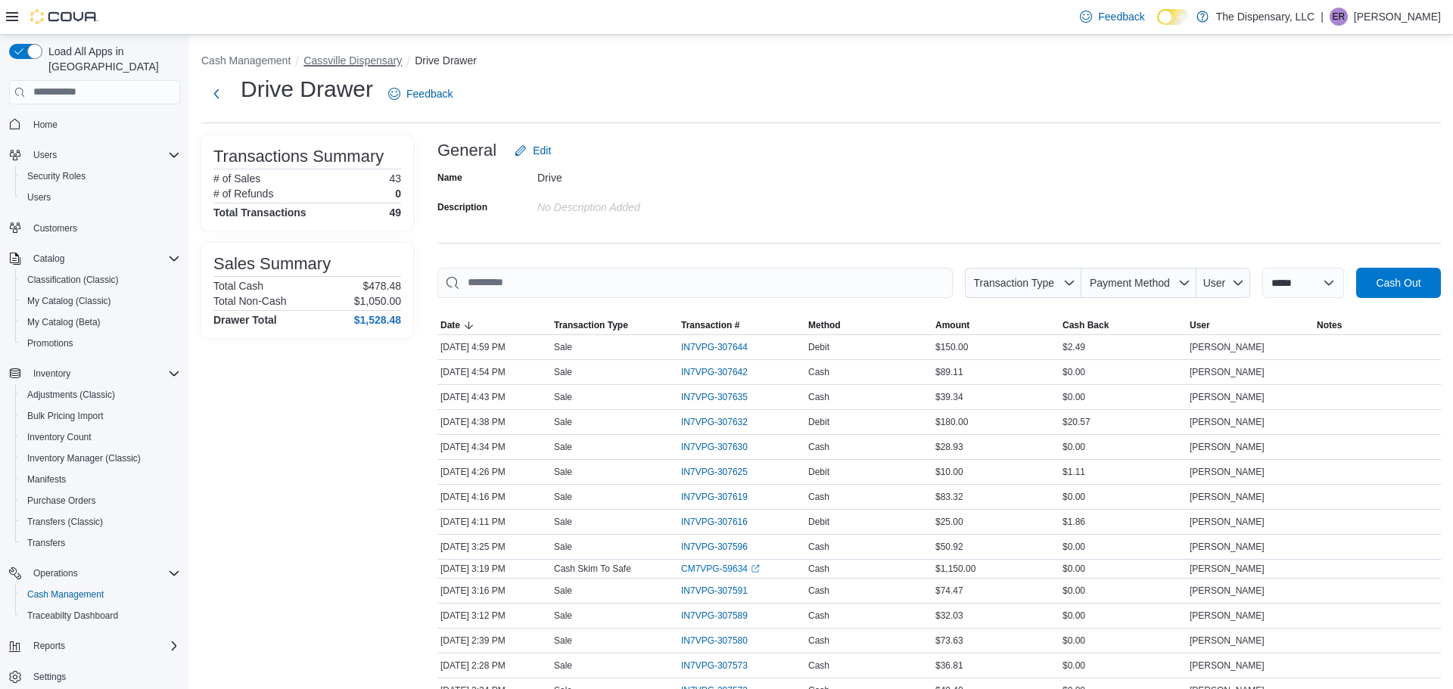
click at [374, 54] on button "Cassville Dispensary" at bounding box center [352, 60] width 98 height 12
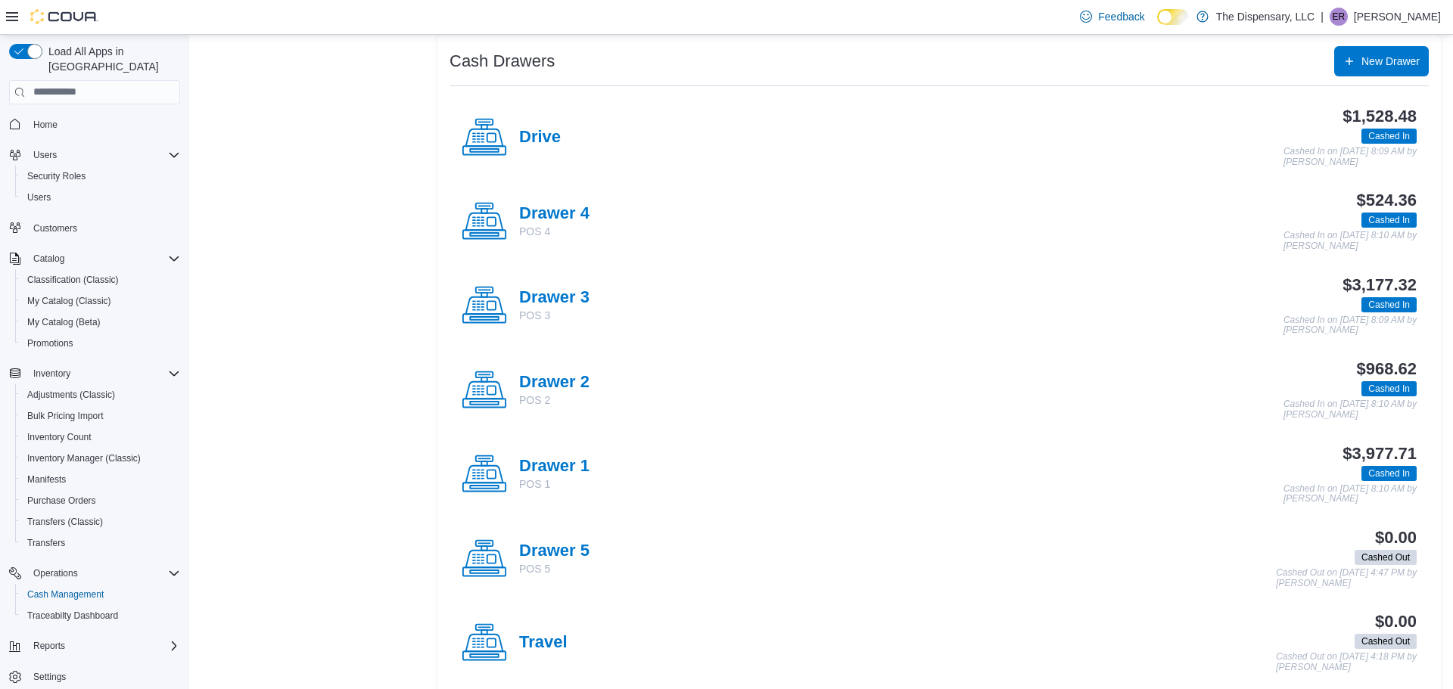
scroll to position [298, 0]
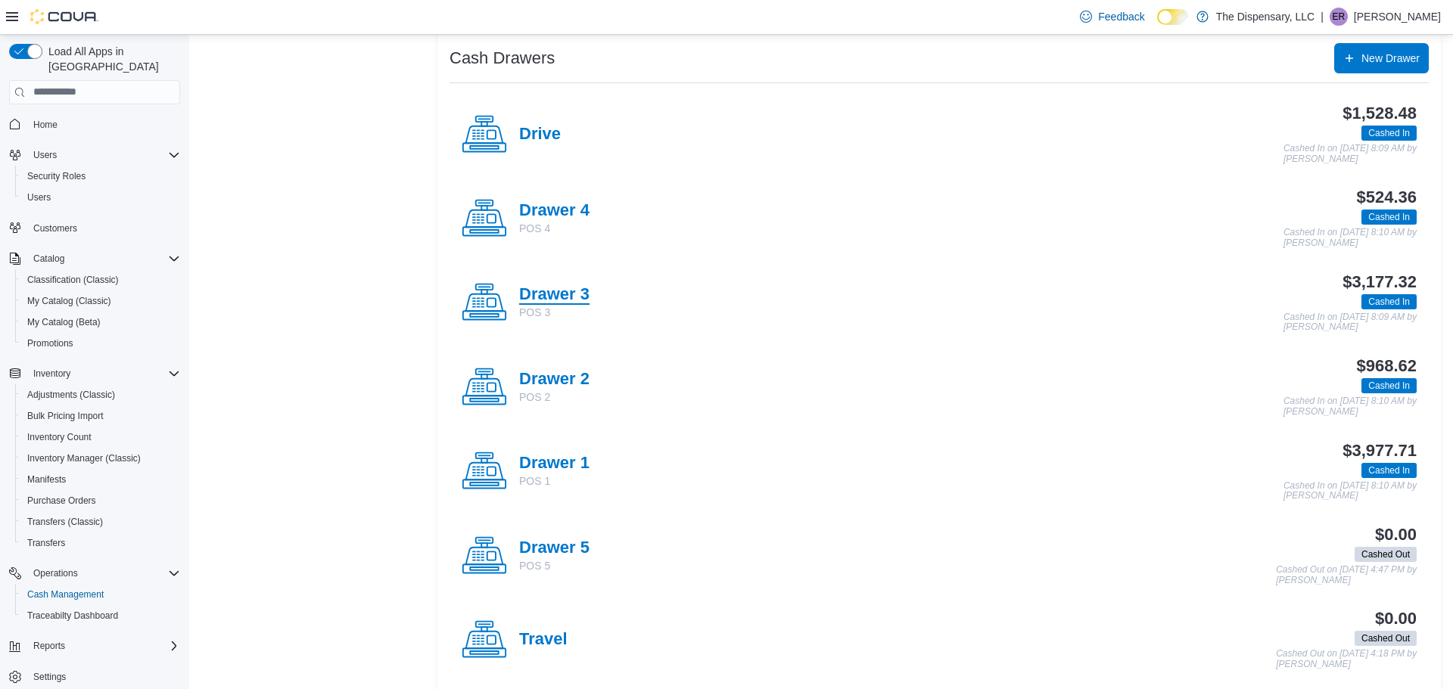
click at [571, 298] on h4 "Drawer 3" at bounding box center [554, 295] width 70 height 20
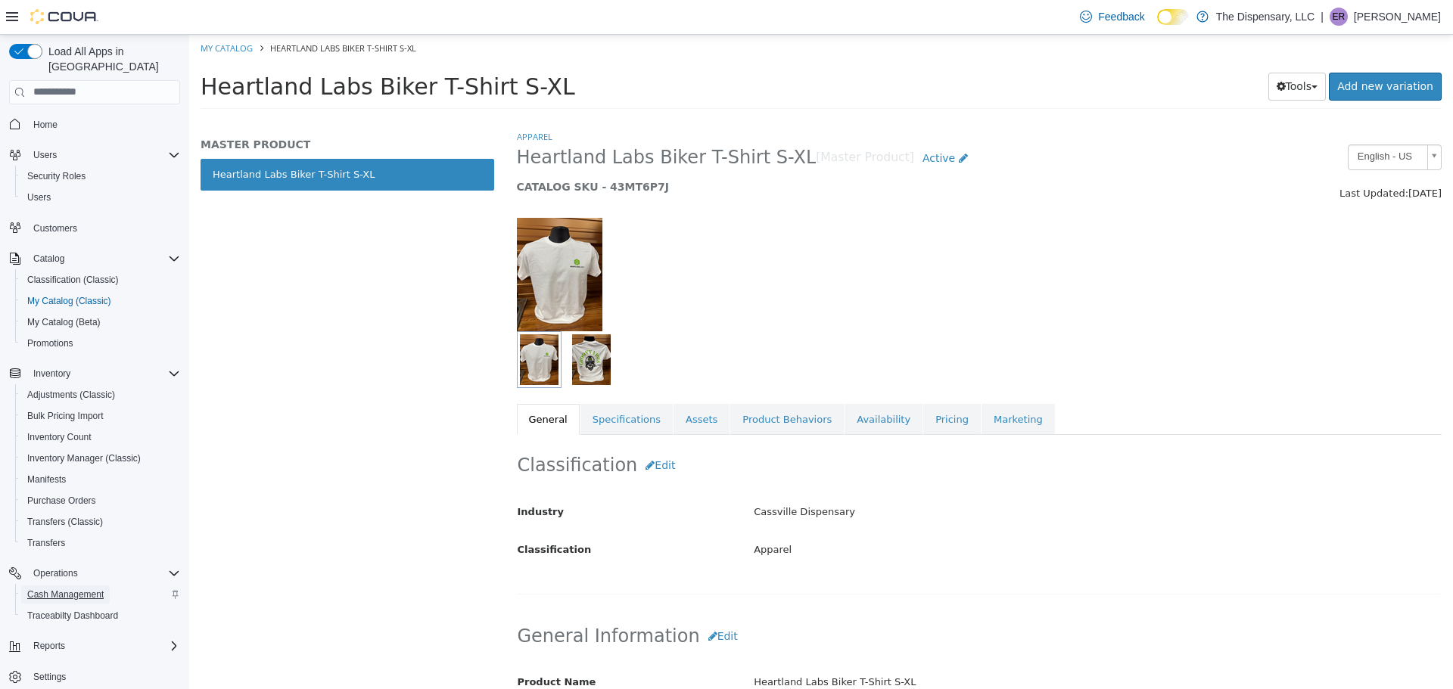
click at [80, 589] on span "Cash Management" at bounding box center [65, 595] width 76 height 12
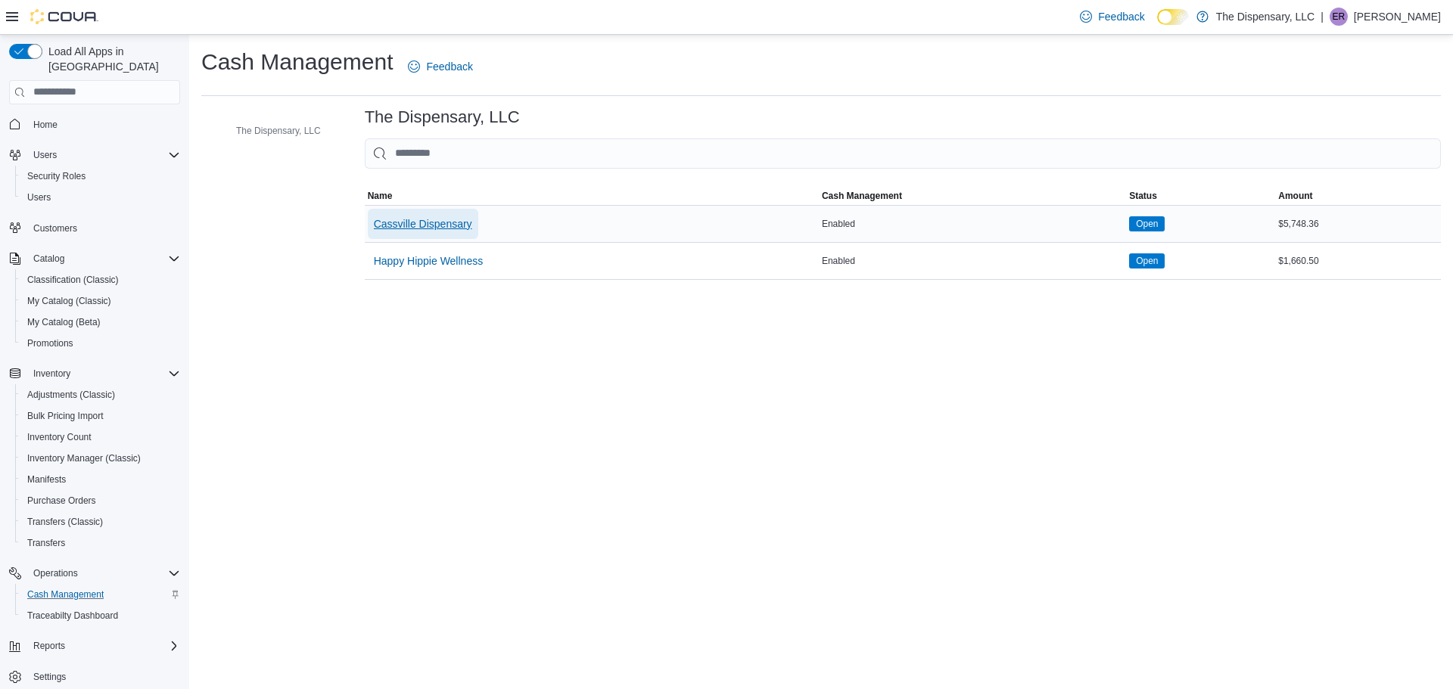
click at [465, 225] on span "Cassville Dispensary" at bounding box center [423, 223] width 98 height 15
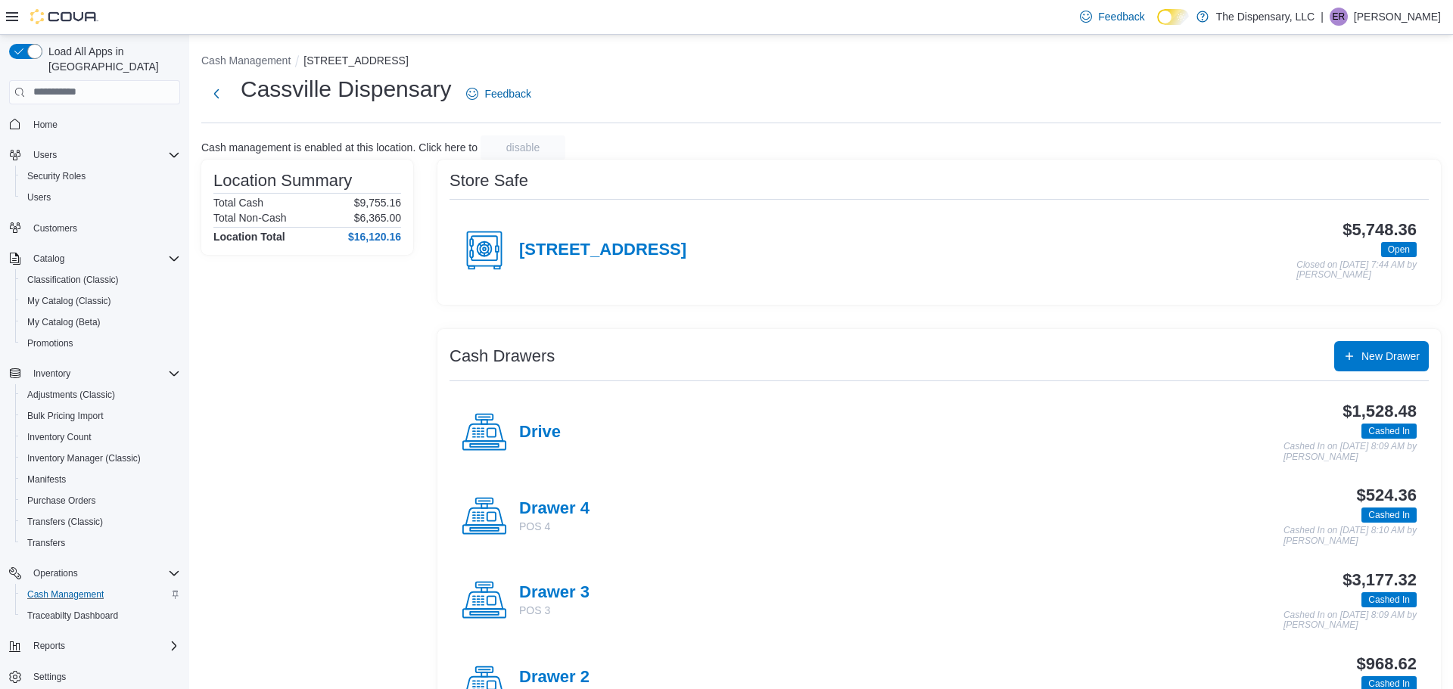
click at [465, 225] on div "[STREET_ADDRESS] 76 $5,748.36 Open Closed on [DATE] 7:44 AM by [PERSON_NAME]" at bounding box center [938, 251] width 979 height 84
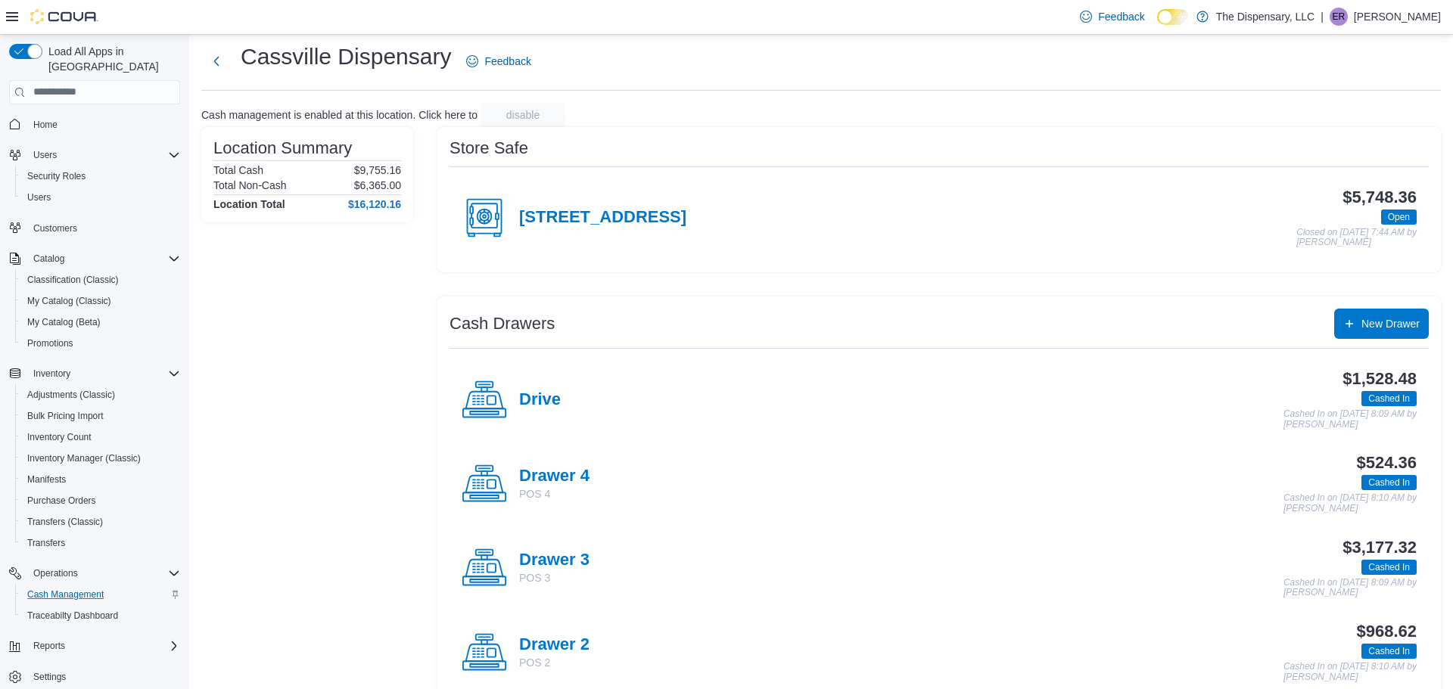
scroll to position [30, 0]
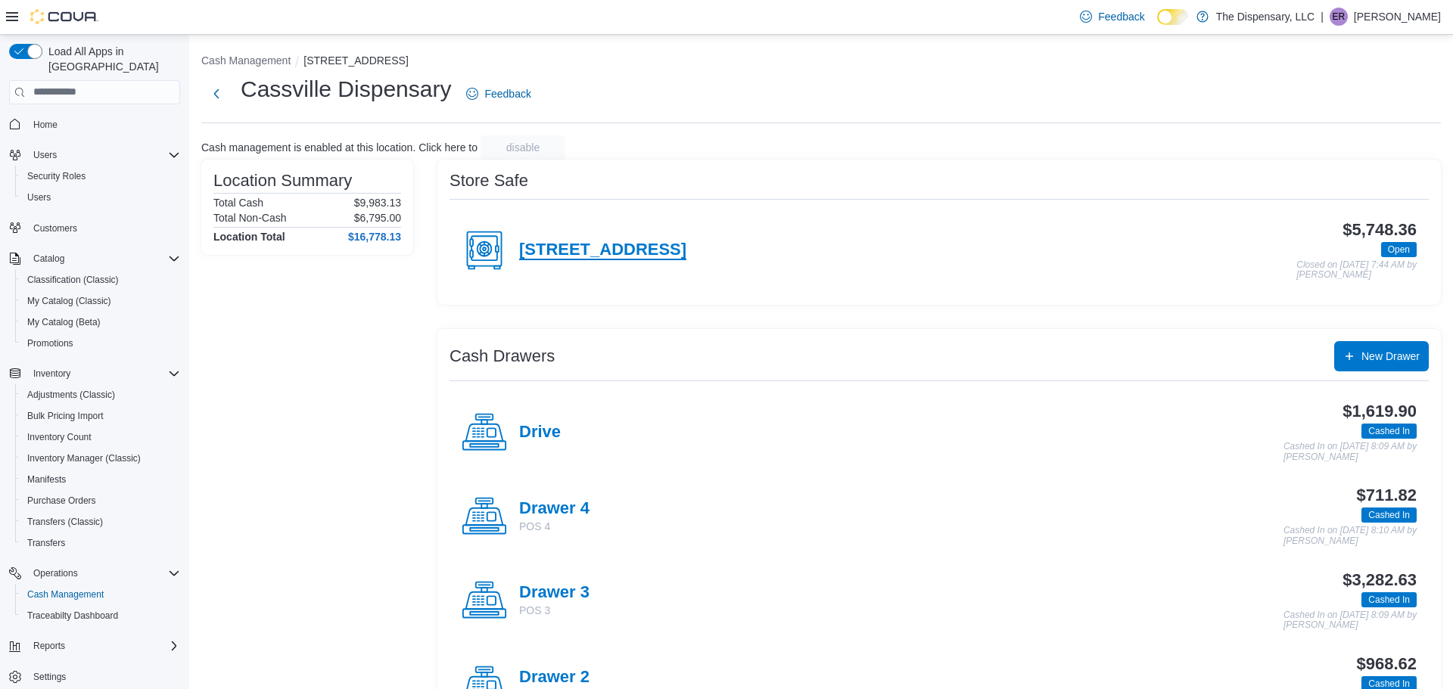
click at [567, 247] on h4 "[STREET_ADDRESS]" at bounding box center [602, 251] width 167 height 20
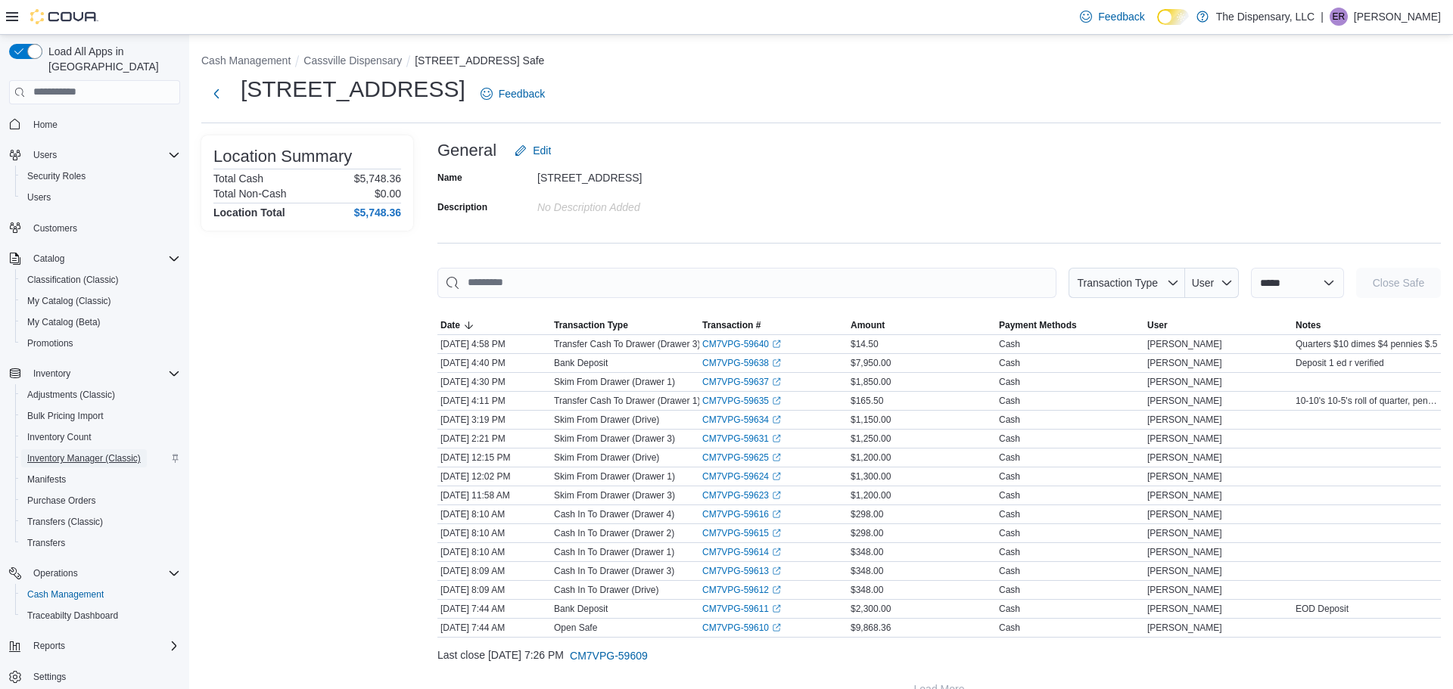
click at [102, 452] on span "Inventory Manager (Classic)" at bounding box center [83, 458] width 113 height 12
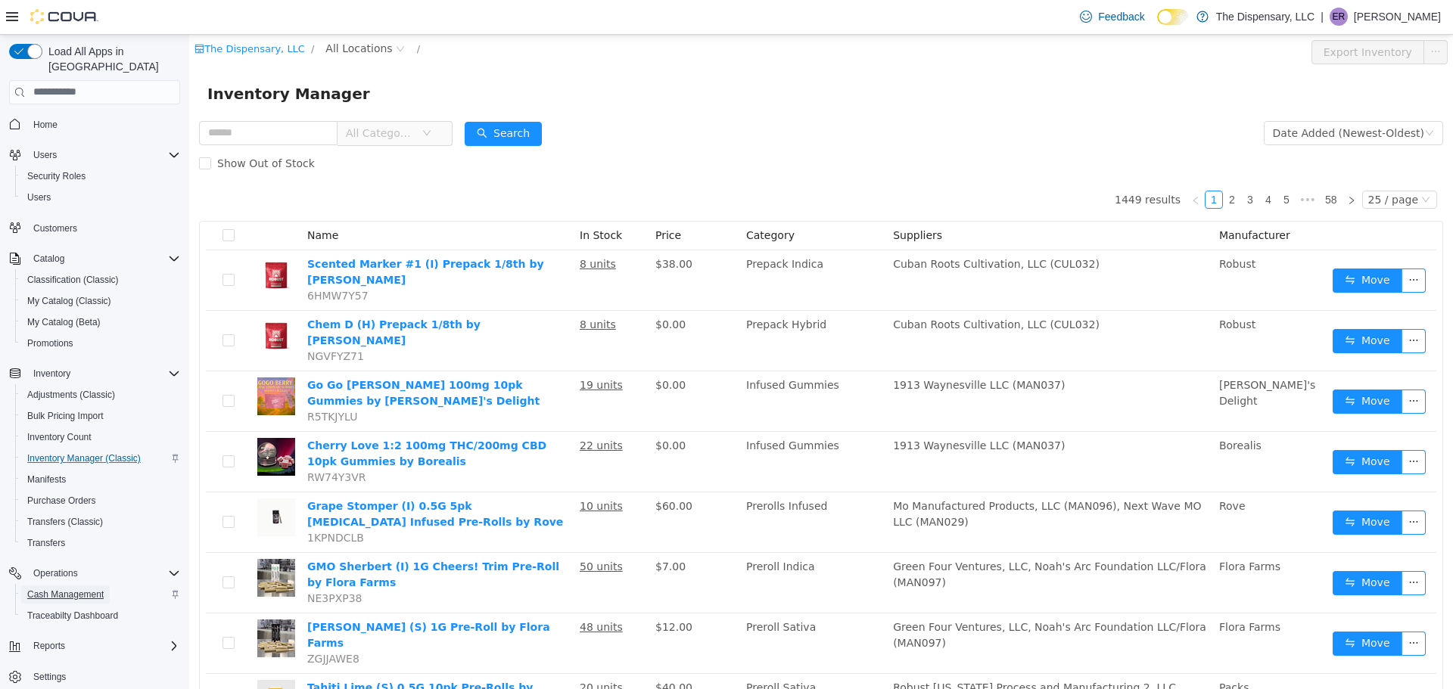
click at [78, 589] on span "Cash Management" at bounding box center [65, 595] width 76 height 12
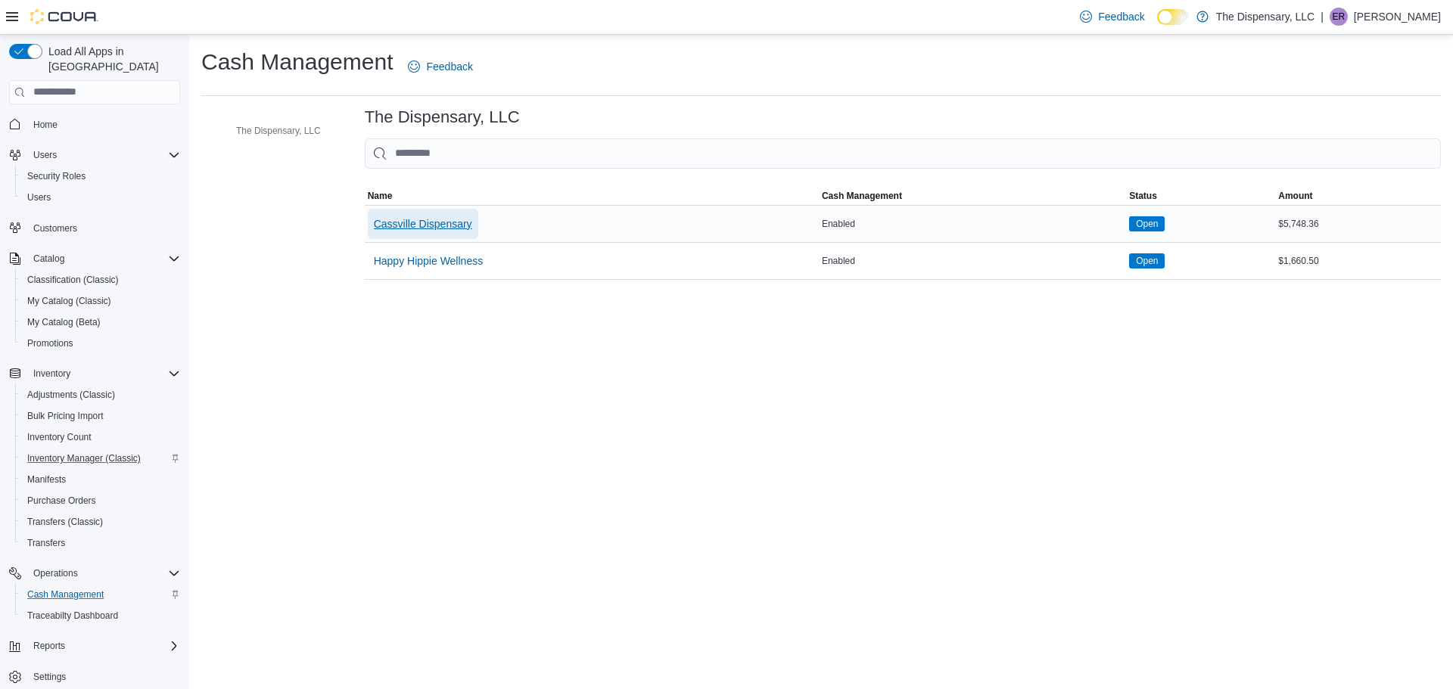
click at [455, 219] on span "Cassville Dispensary" at bounding box center [423, 223] width 98 height 15
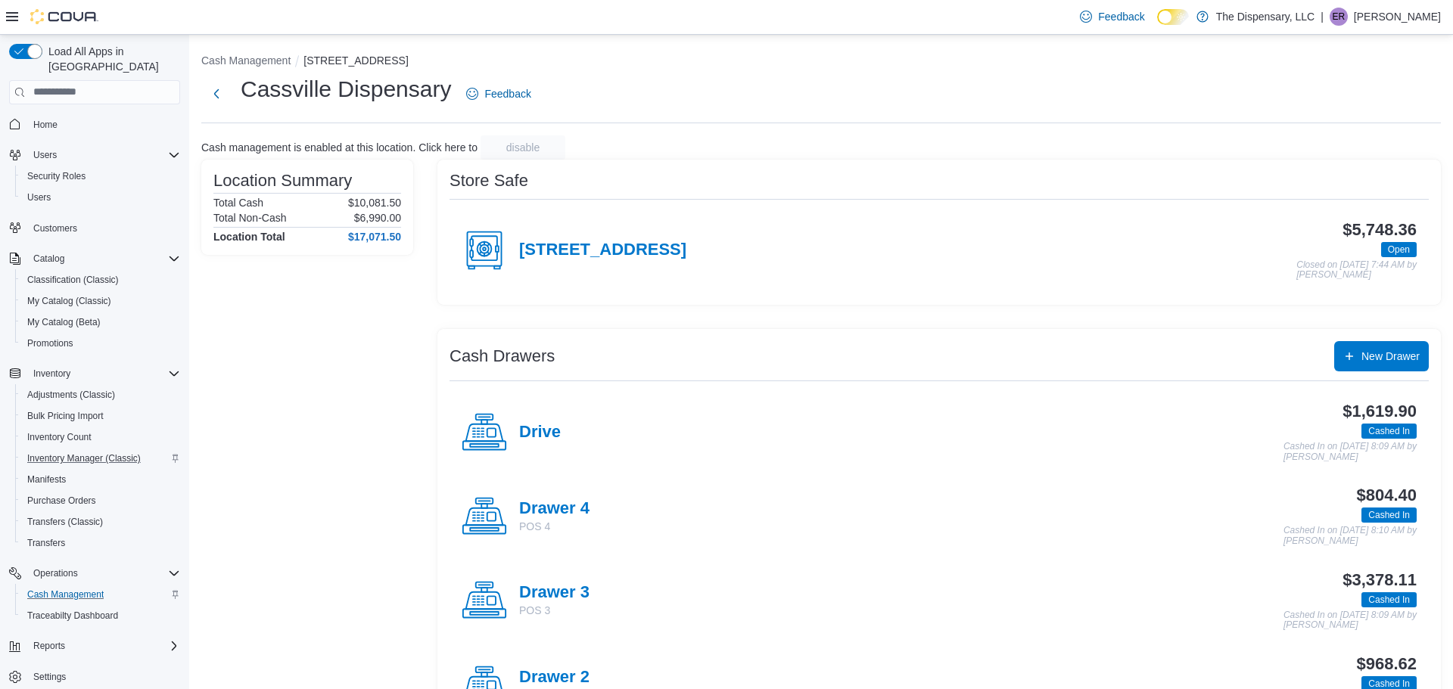
click at [455, 219] on div "460 State Highway 76 $5,748.36 Open Closed on September 11, 2025 7:44 AM by Ade…" at bounding box center [938, 251] width 979 height 84
click at [1392, 12] on p "Eduardo Rogel" at bounding box center [1397, 17] width 87 height 18
click at [1345, 144] on span "Sign Out" at bounding box center [1343, 147] width 41 height 15
